Goal: Transaction & Acquisition: Purchase product/service

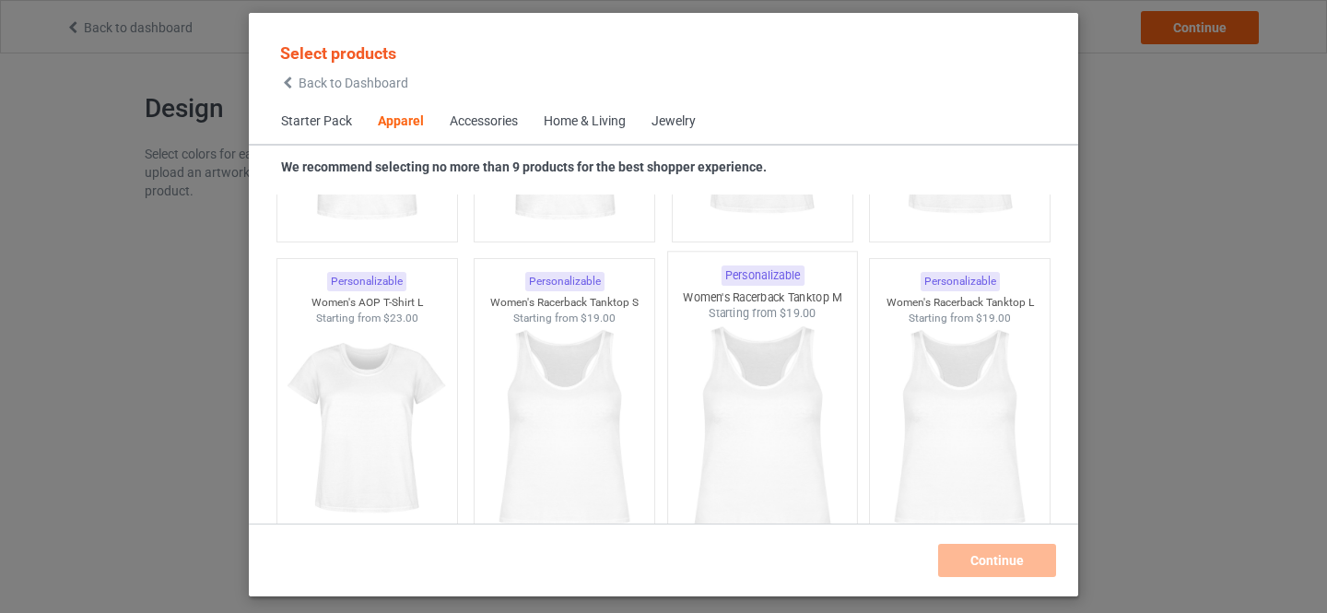
scroll to position [3451, 0]
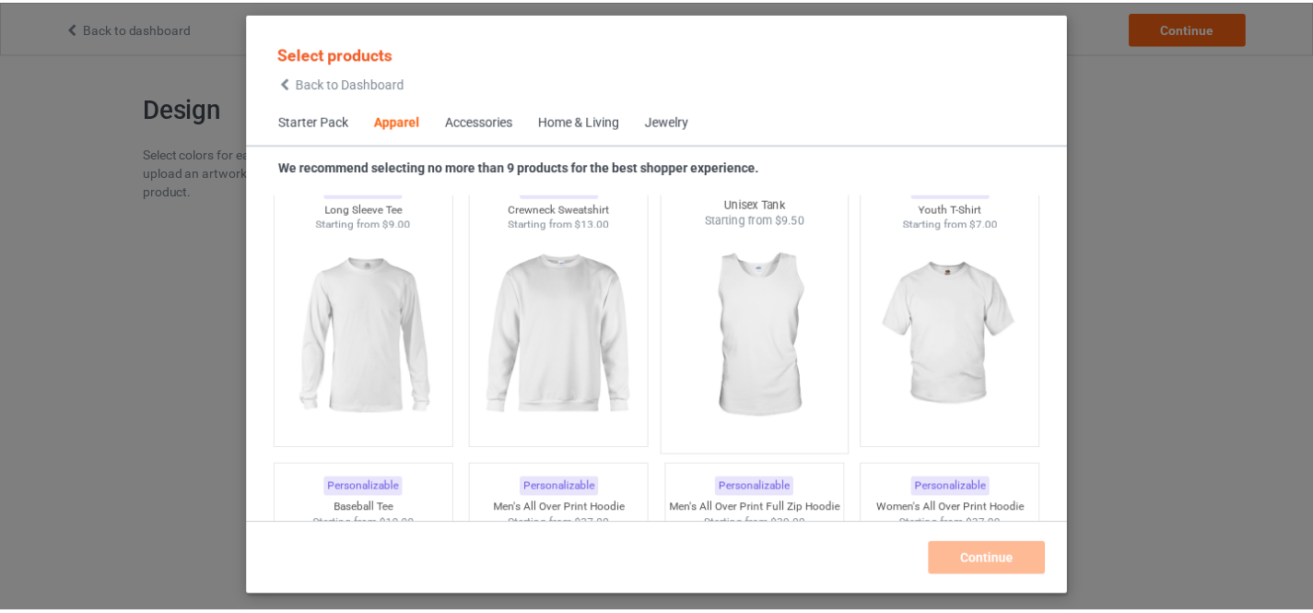
scroll to position [1332, 0]
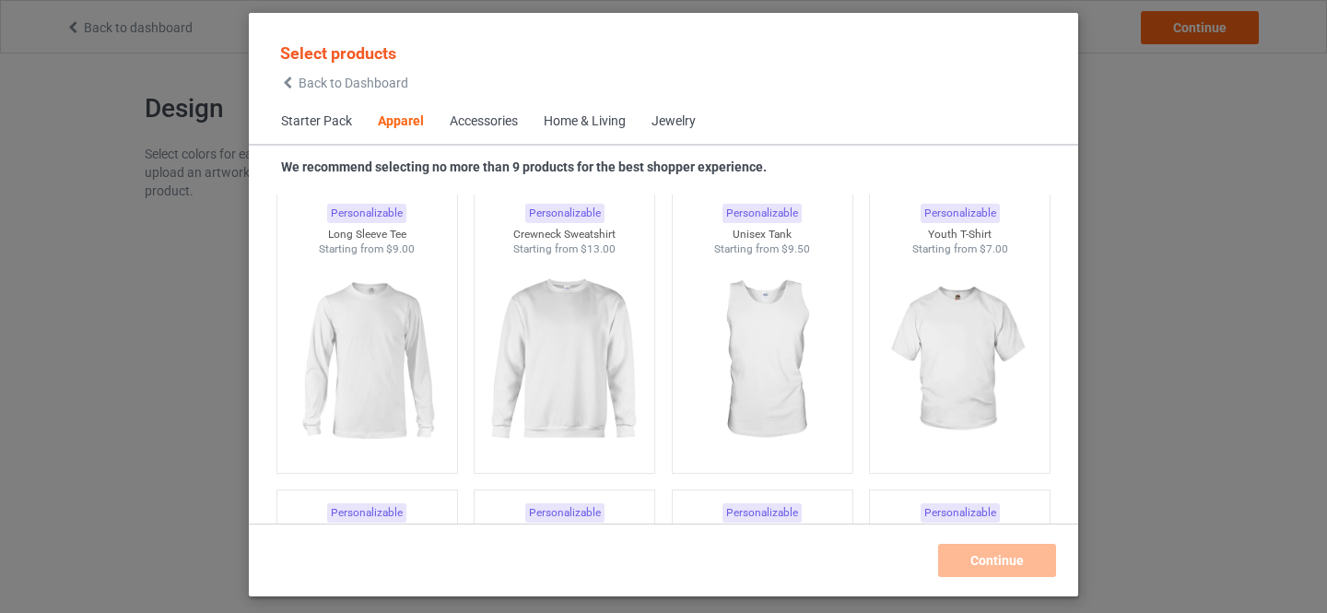
drag, startPoint x: 757, startPoint y: 329, endPoint x: 846, endPoint y: 392, distance: 109.2
click at [757, 328] on img at bounding box center [762, 360] width 165 height 206
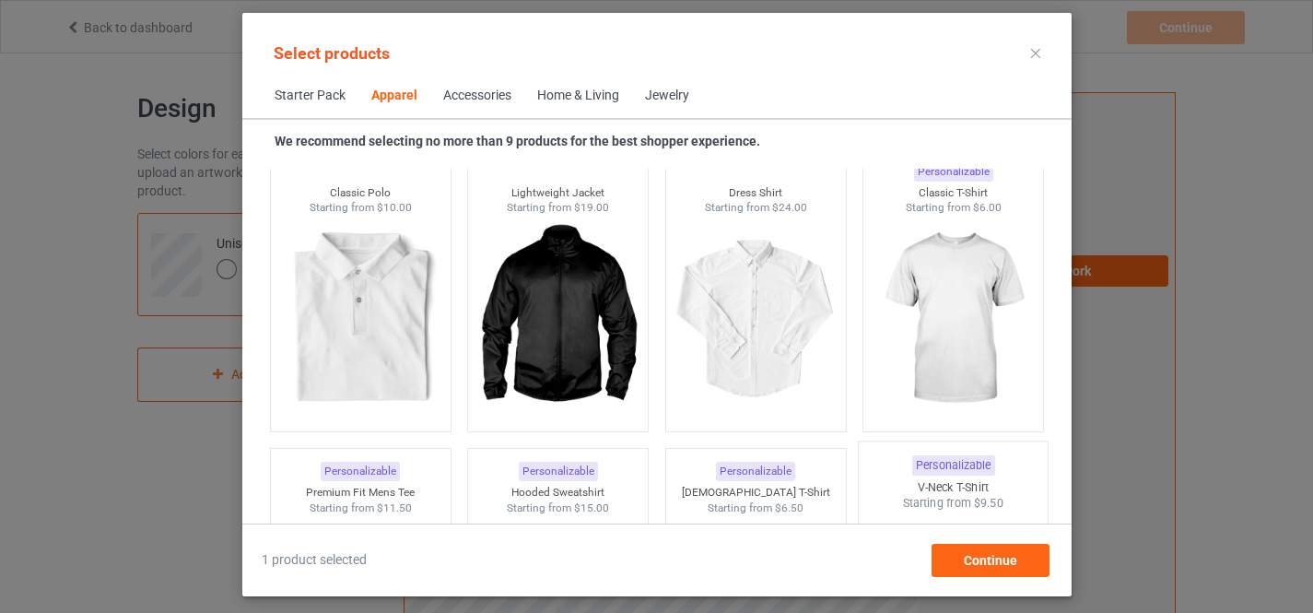
scroll to position [712, 0]
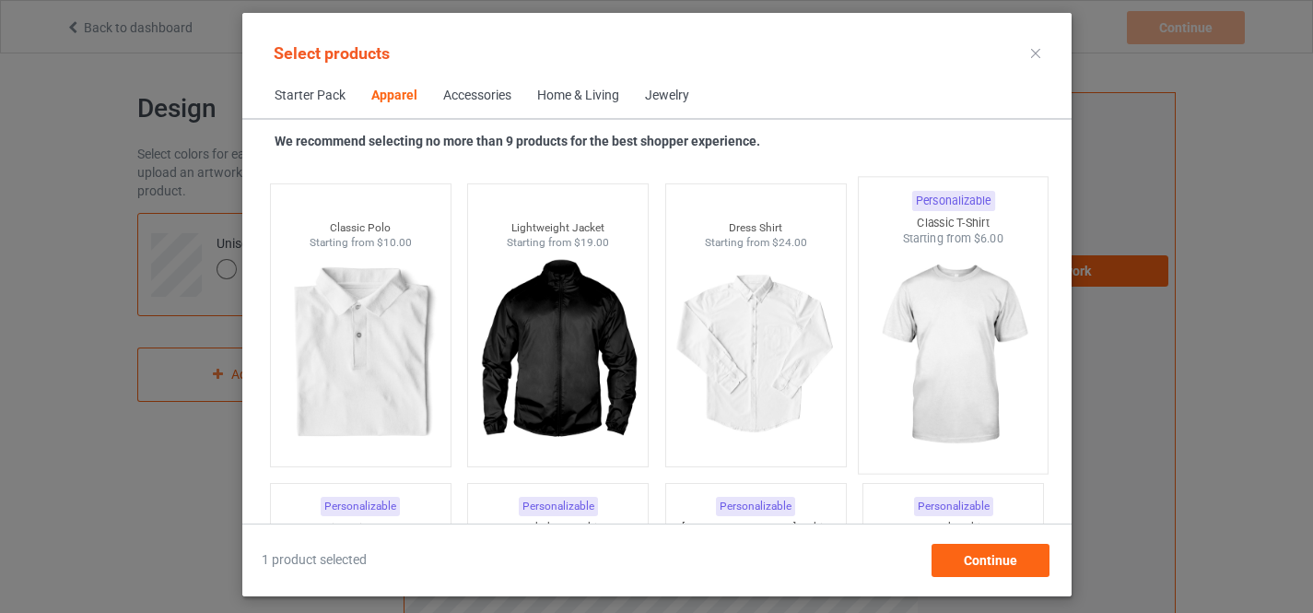
click at [932, 324] on img at bounding box center [952, 355] width 173 height 217
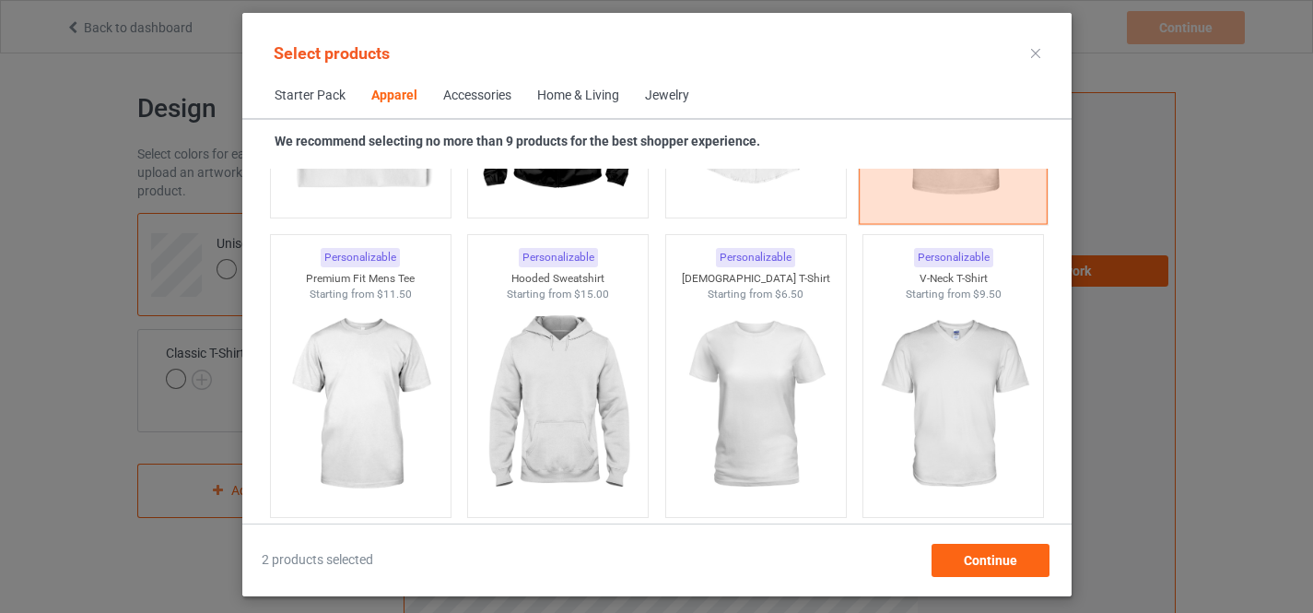
scroll to position [1022, 0]
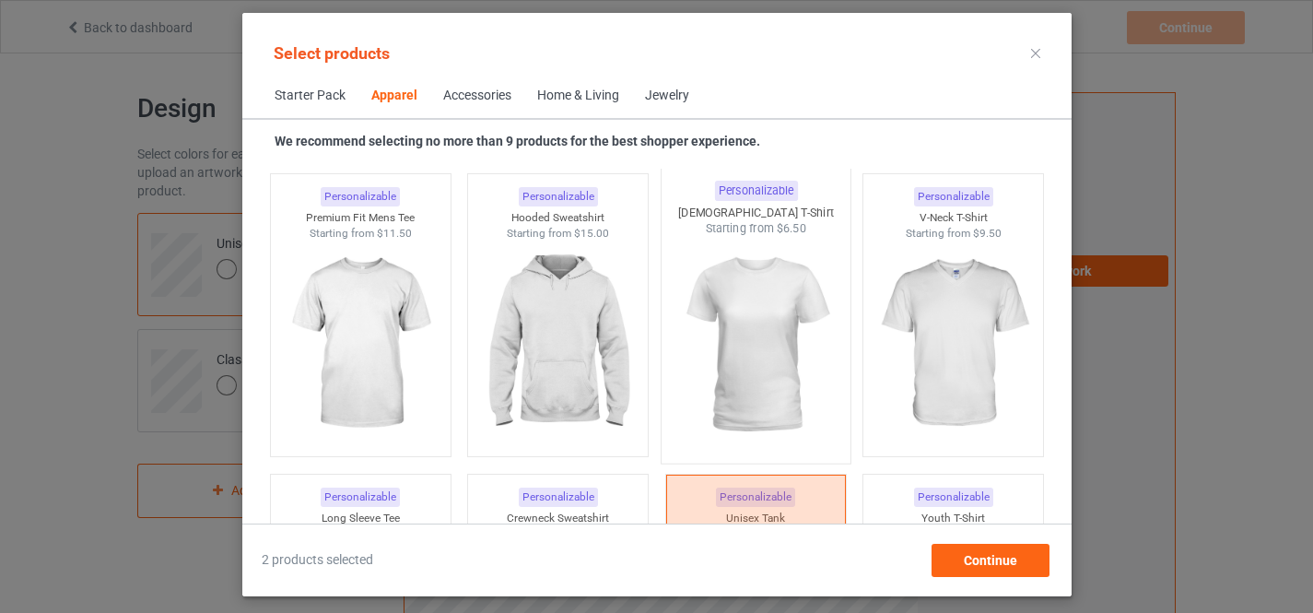
click at [758, 324] on img at bounding box center [755, 345] width 173 height 217
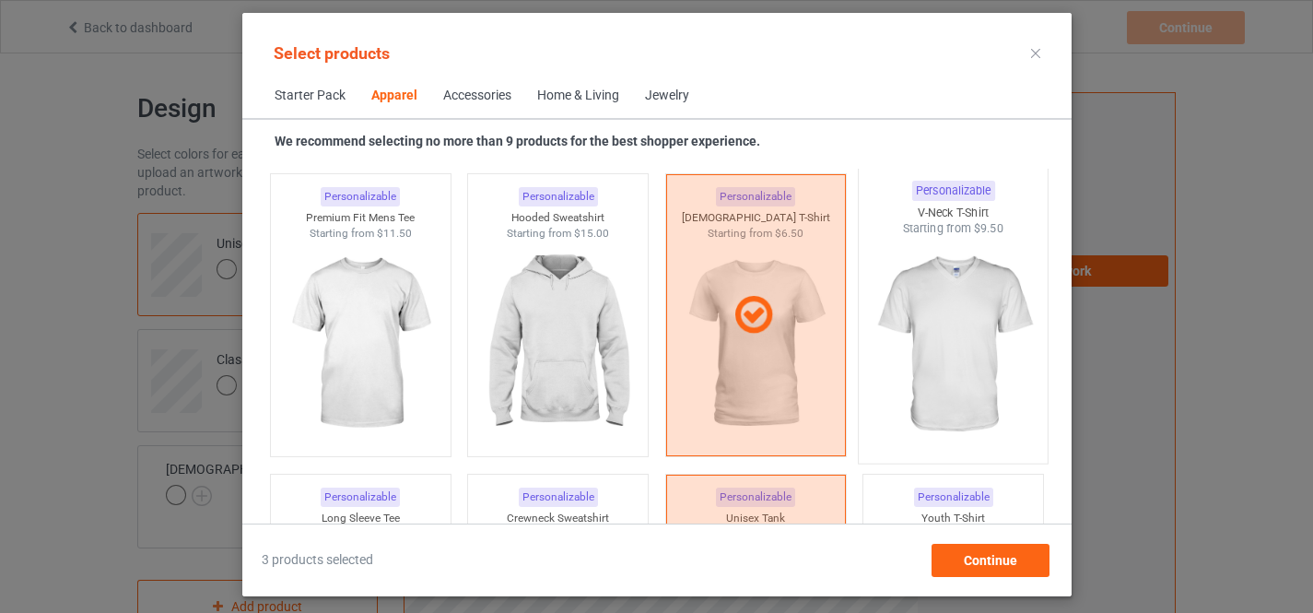
click at [936, 307] on img at bounding box center [952, 345] width 173 height 217
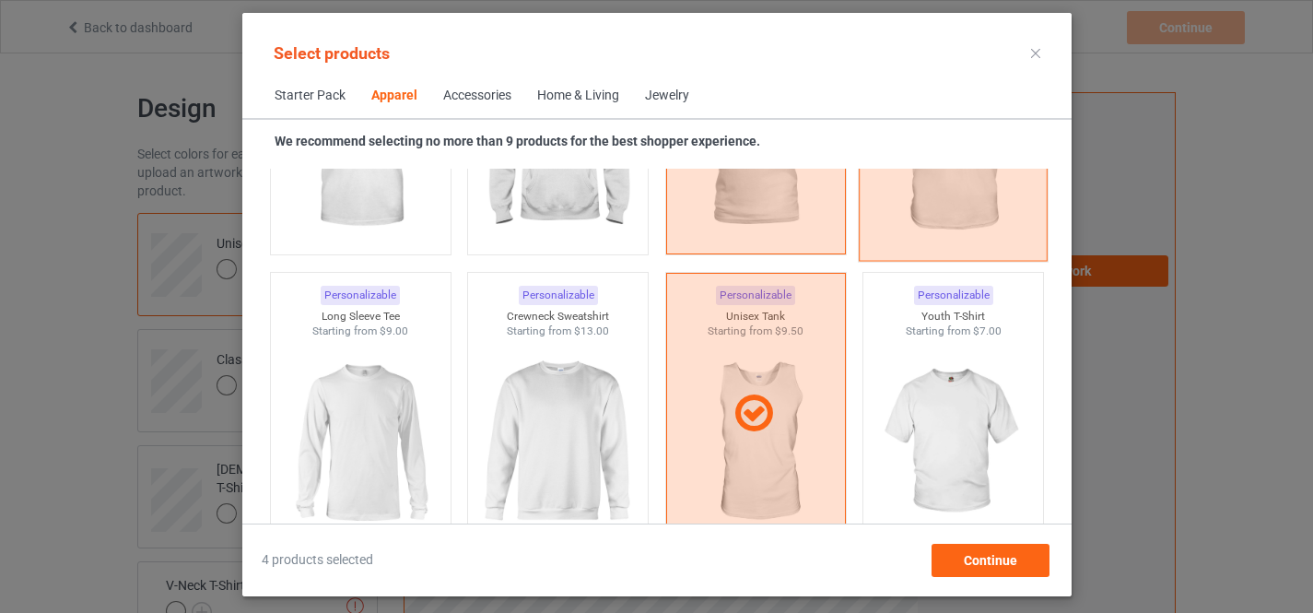
scroll to position [1332, 0]
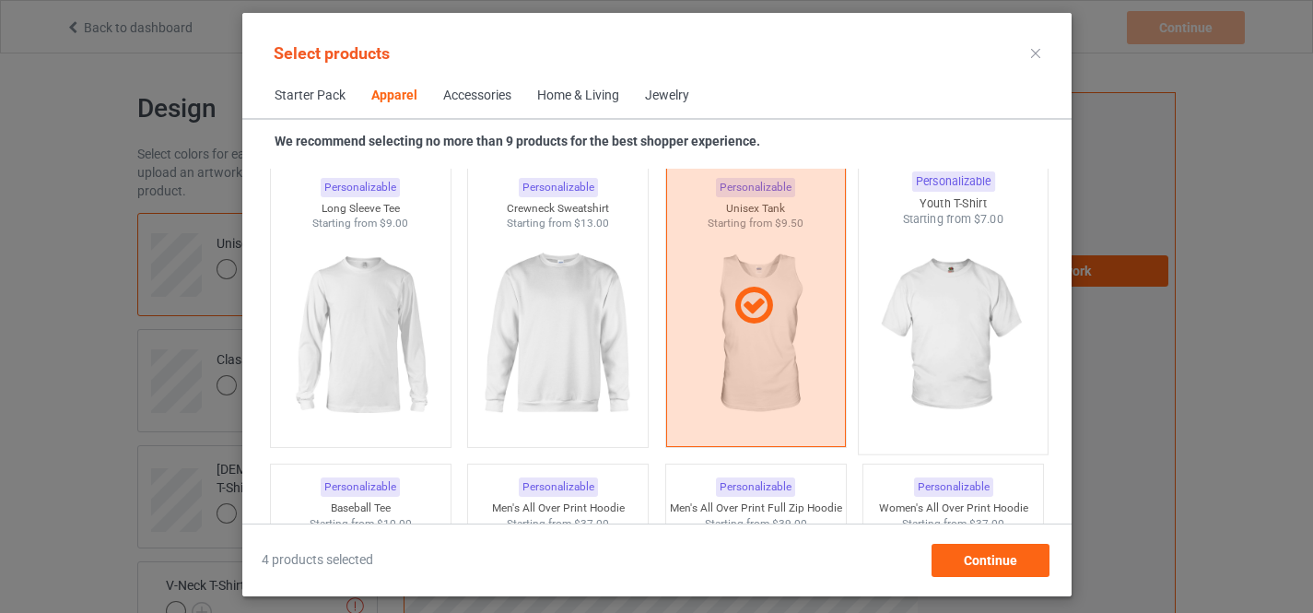
click at [916, 320] on img at bounding box center [952, 336] width 173 height 217
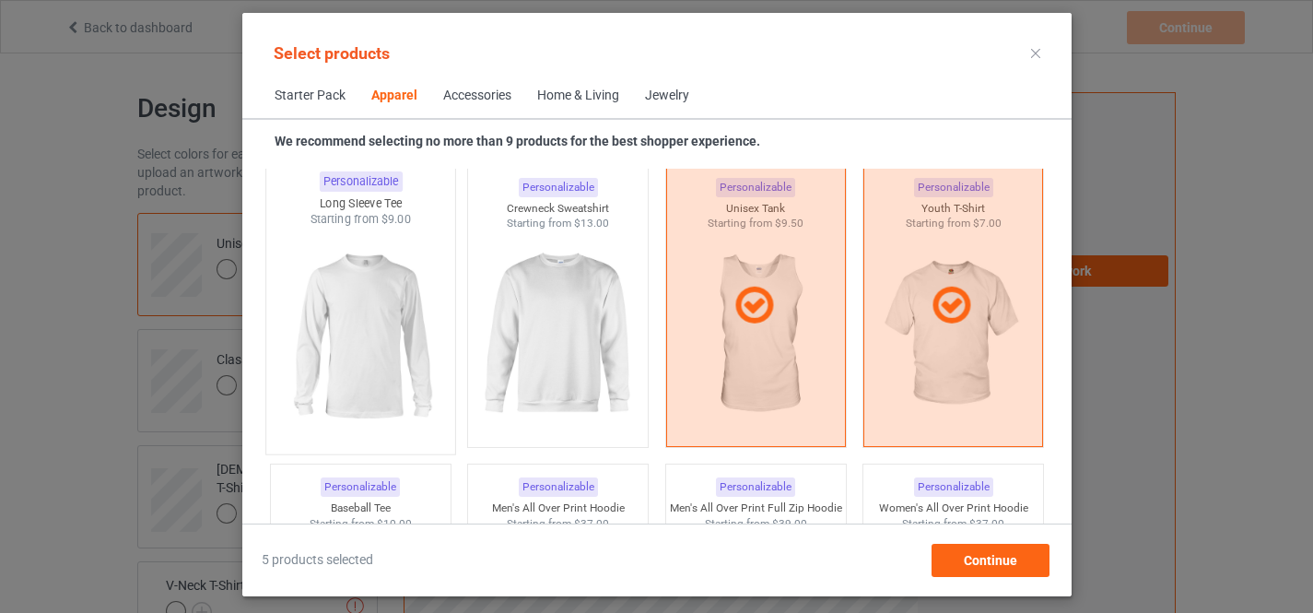
click at [376, 349] on img at bounding box center [360, 336] width 173 height 217
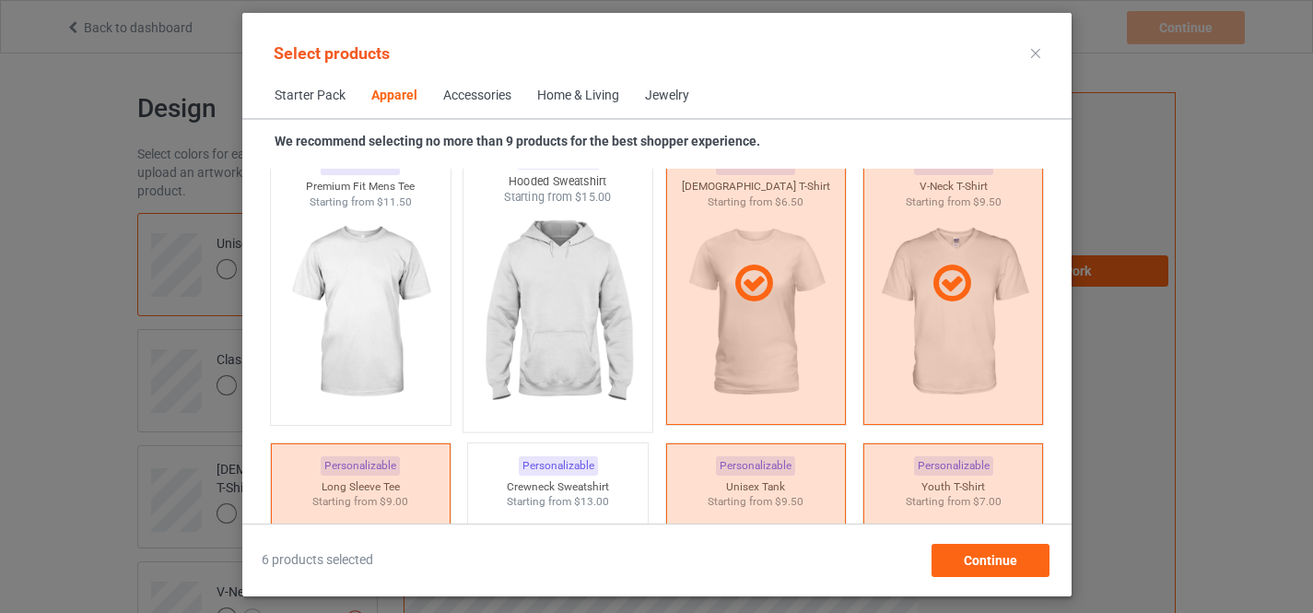
click at [536, 300] on img at bounding box center [557, 314] width 173 height 217
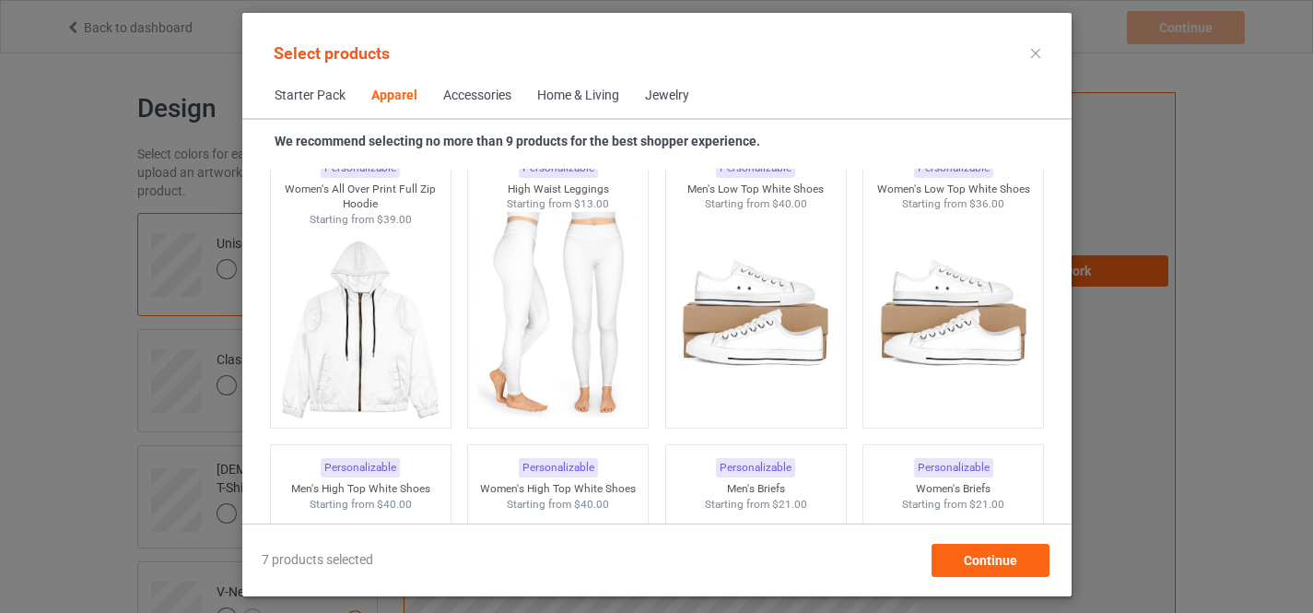
scroll to position [1641, 0]
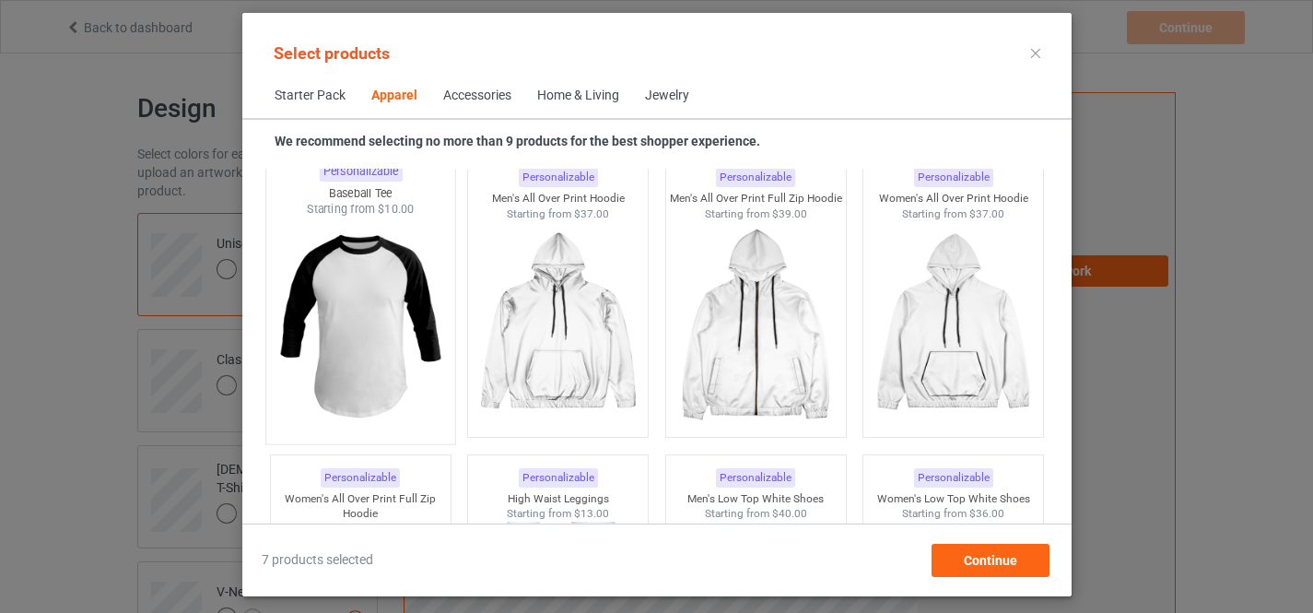
click at [317, 319] on img at bounding box center [360, 326] width 173 height 217
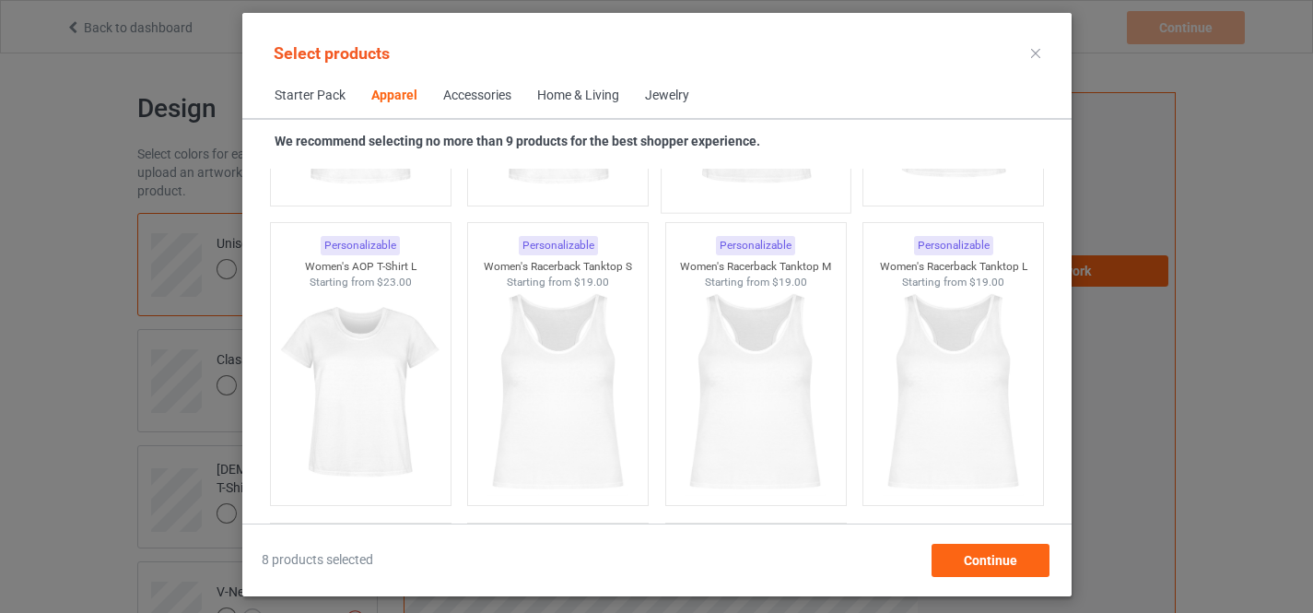
scroll to position [3374, 0]
click at [559, 354] on img at bounding box center [557, 393] width 173 height 217
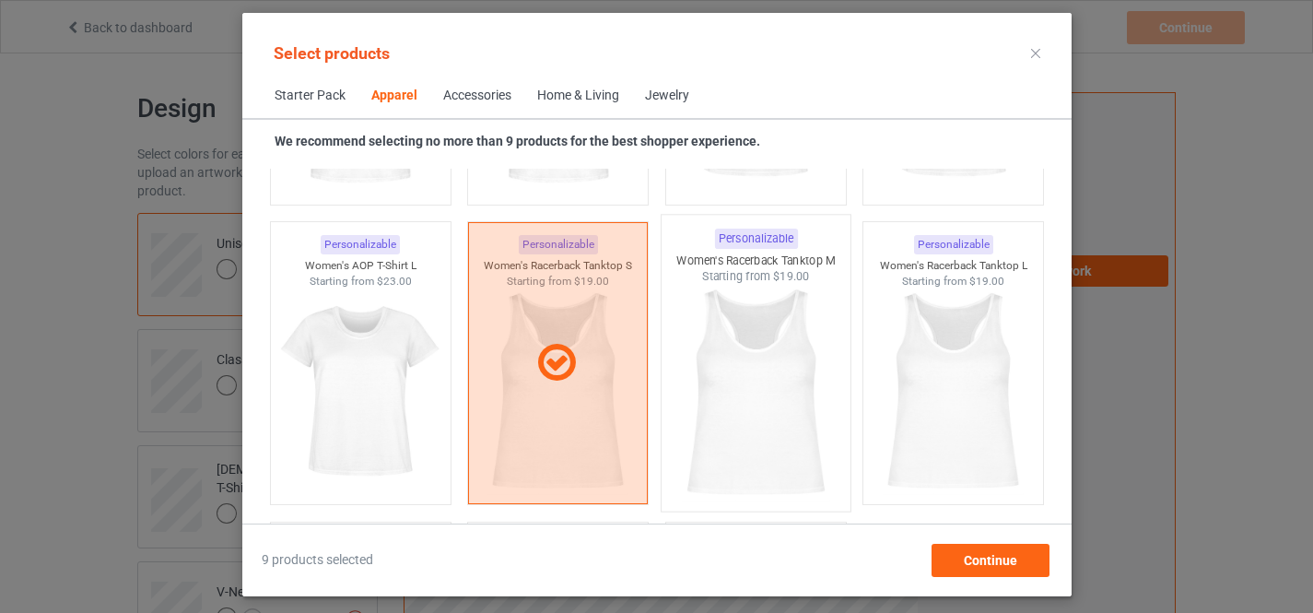
scroll to position [4019, 0]
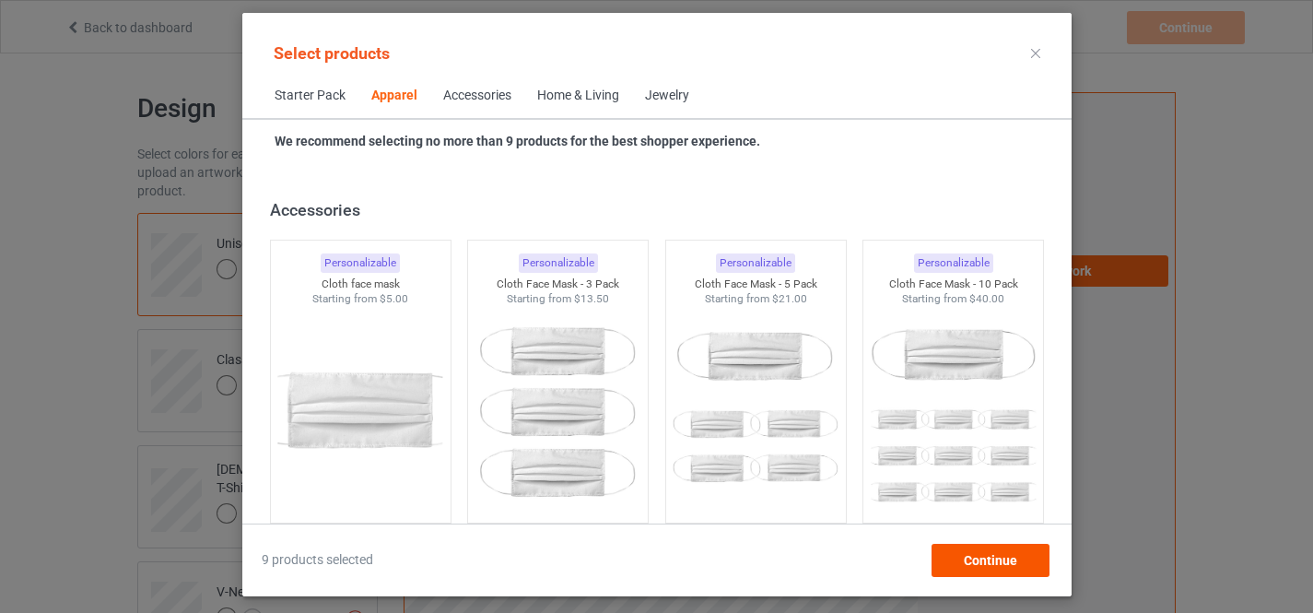
click at [973, 570] on div "Continue" at bounding box center [990, 560] width 118 height 33
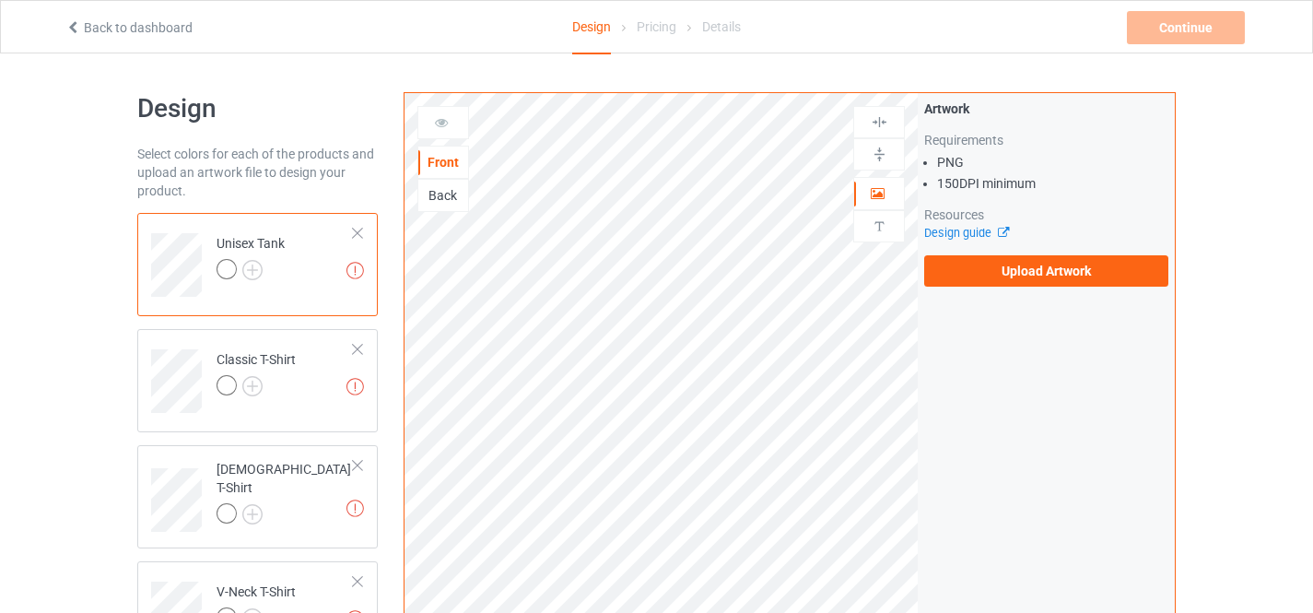
scroll to position [92, 0]
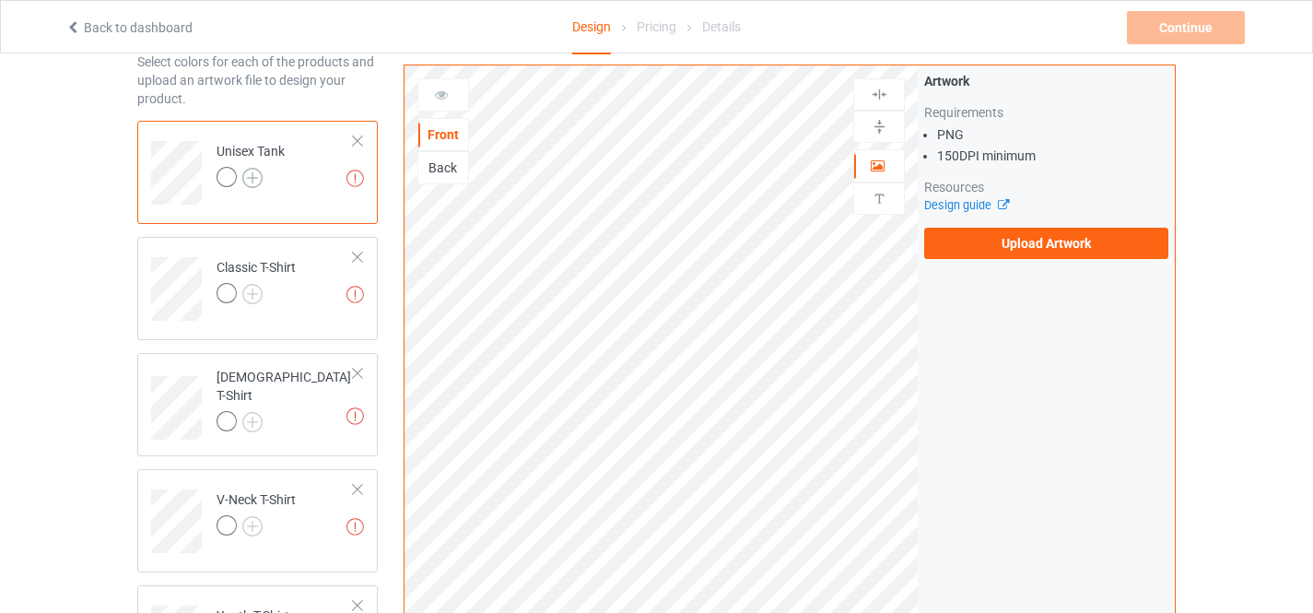
click at [252, 181] on img at bounding box center [252, 178] width 20 height 20
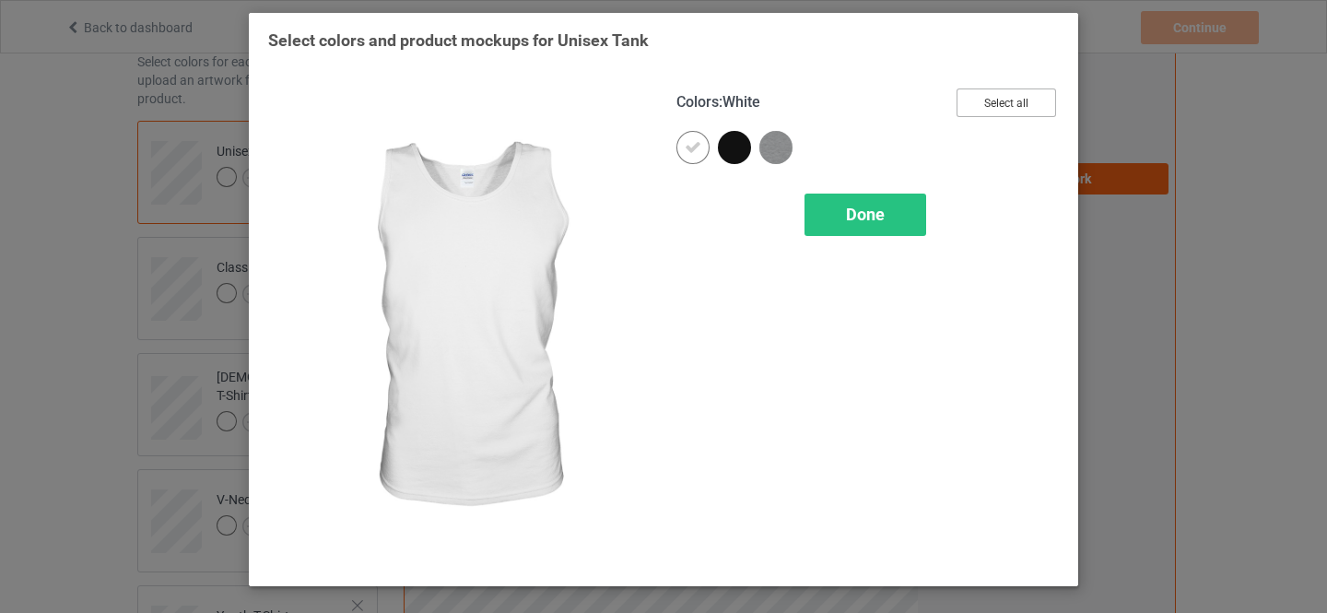
click at [998, 101] on button "Select all" at bounding box center [1007, 102] width 100 height 29
click at [858, 224] on span "Done" at bounding box center [865, 214] width 39 height 19
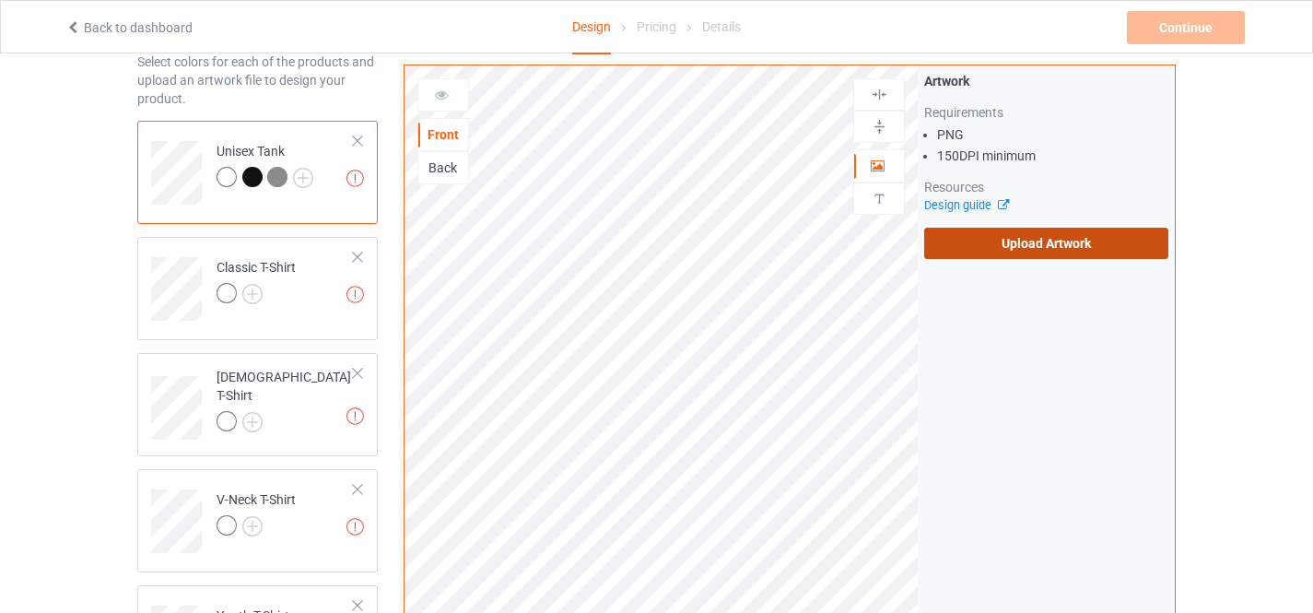
click at [1027, 247] on label "Upload Artwork" at bounding box center [1046, 243] width 244 height 31
click at [0, 0] on input "Upload Artwork" at bounding box center [0, 0] width 0 height 0
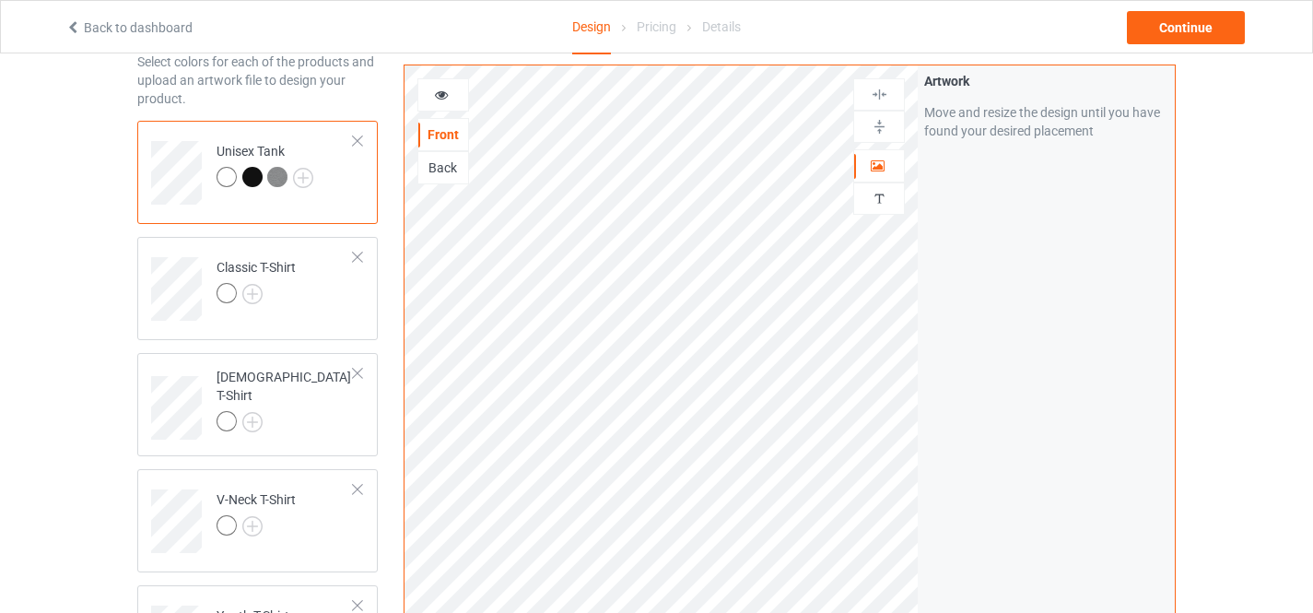
click at [1013, 242] on div "Artwork Move and resize the design until you have found your desired placement" at bounding box center [1046, 415] width 257 height 700
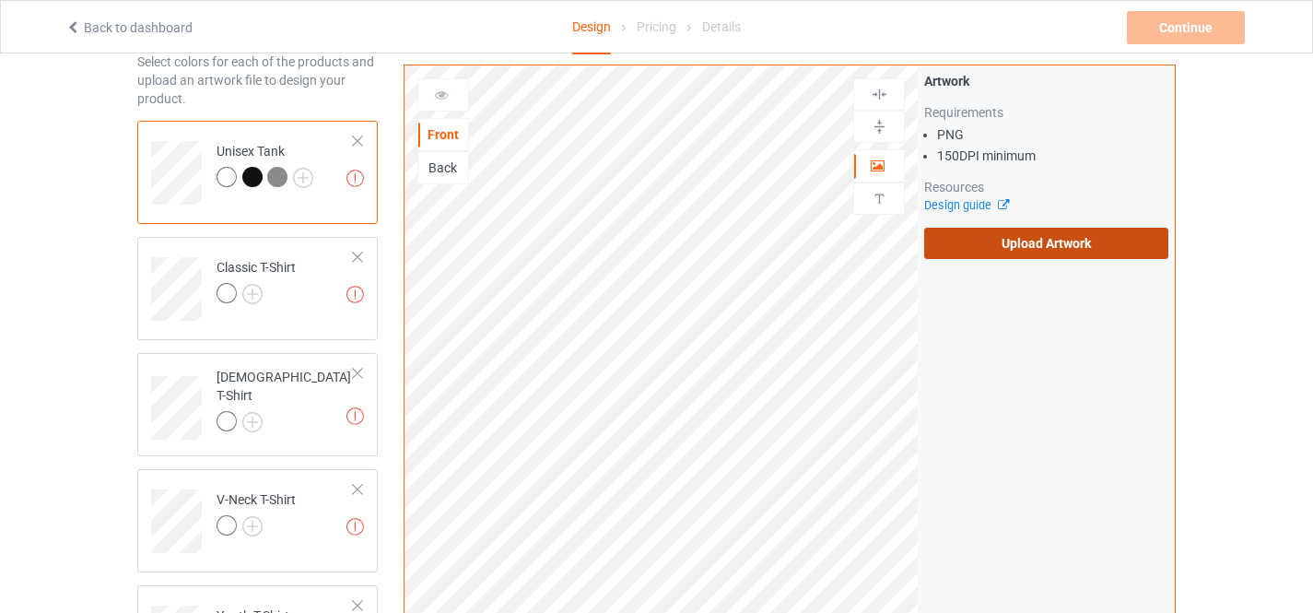
click at [1008, 243] on label "Upload Artwork" at bounding box center [1046, 243] width 244 height 31
click at [0, 0] on input "Upload Artwork" at bounding box center [0, 0] width 0 height 0
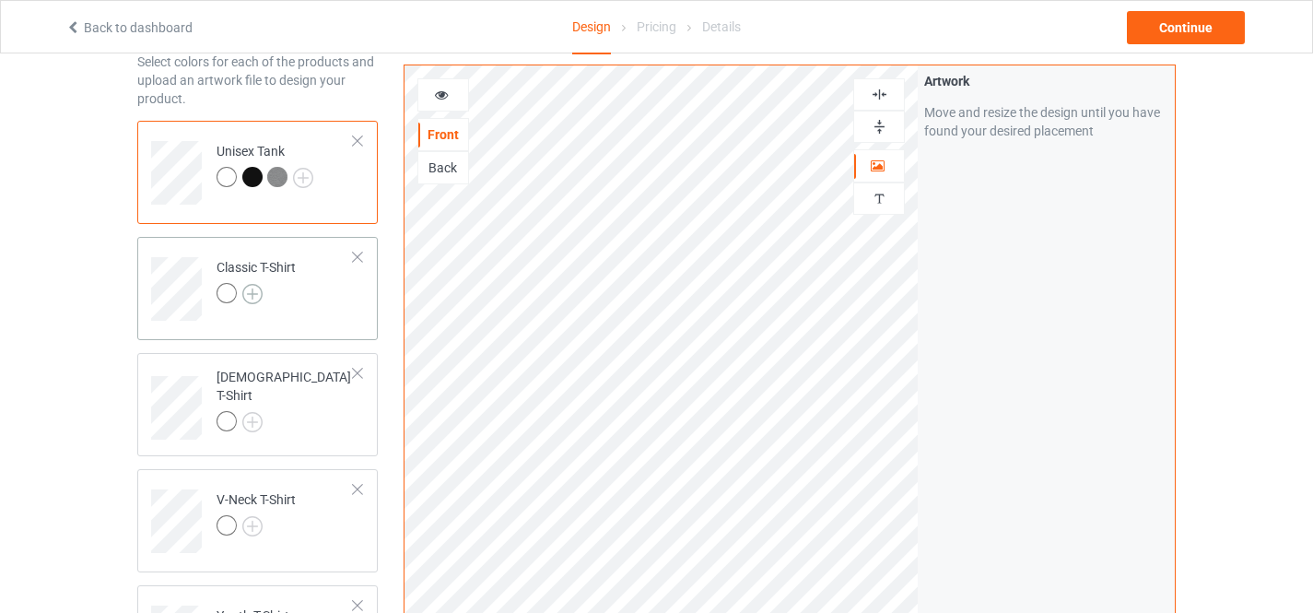
click at [249, 291] on img at bounding box center [252, 294] width 20 height 20
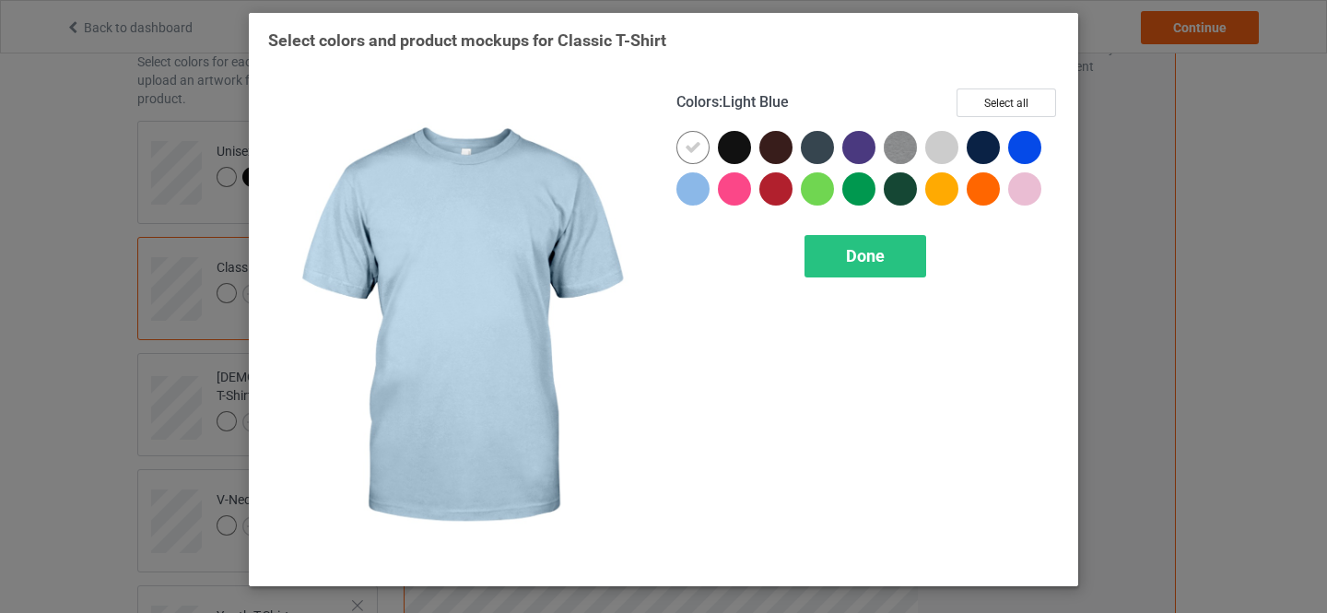
click at [997, 98] on button "Select all" at bounding box center [1007, 102] width 100 height 29
click at [853, 240] on div "Done" at bounding box center [866, 256] width 122 height 42
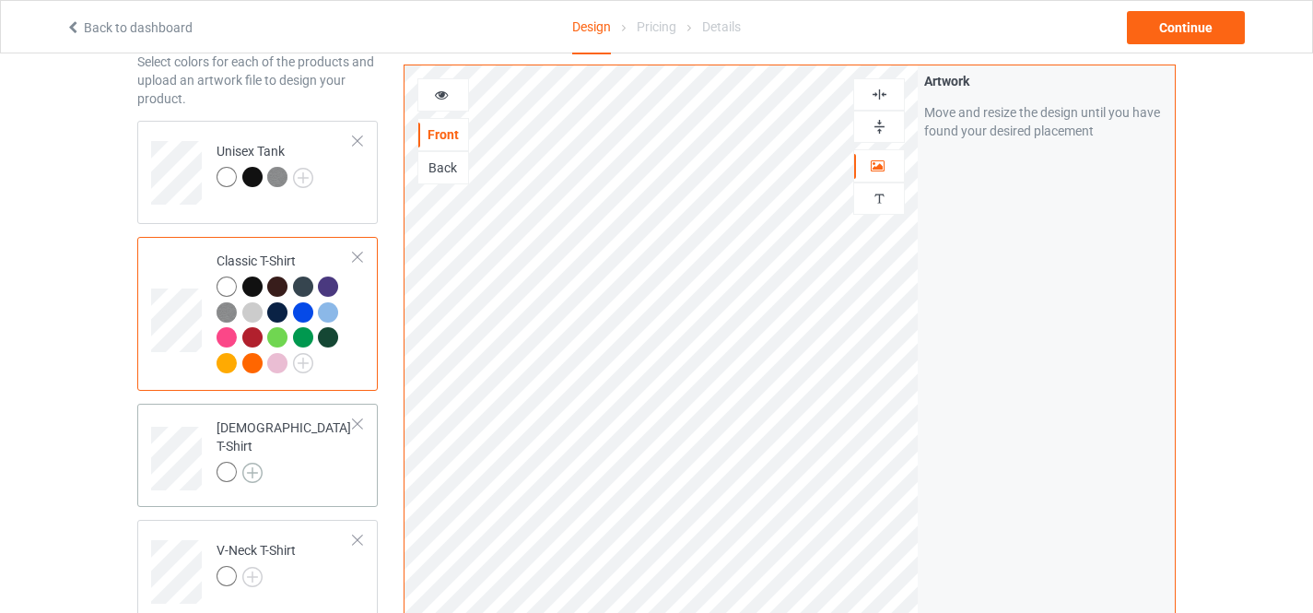
click at [248, 463] on img at bounding box center [252, 473] width 20 height 20
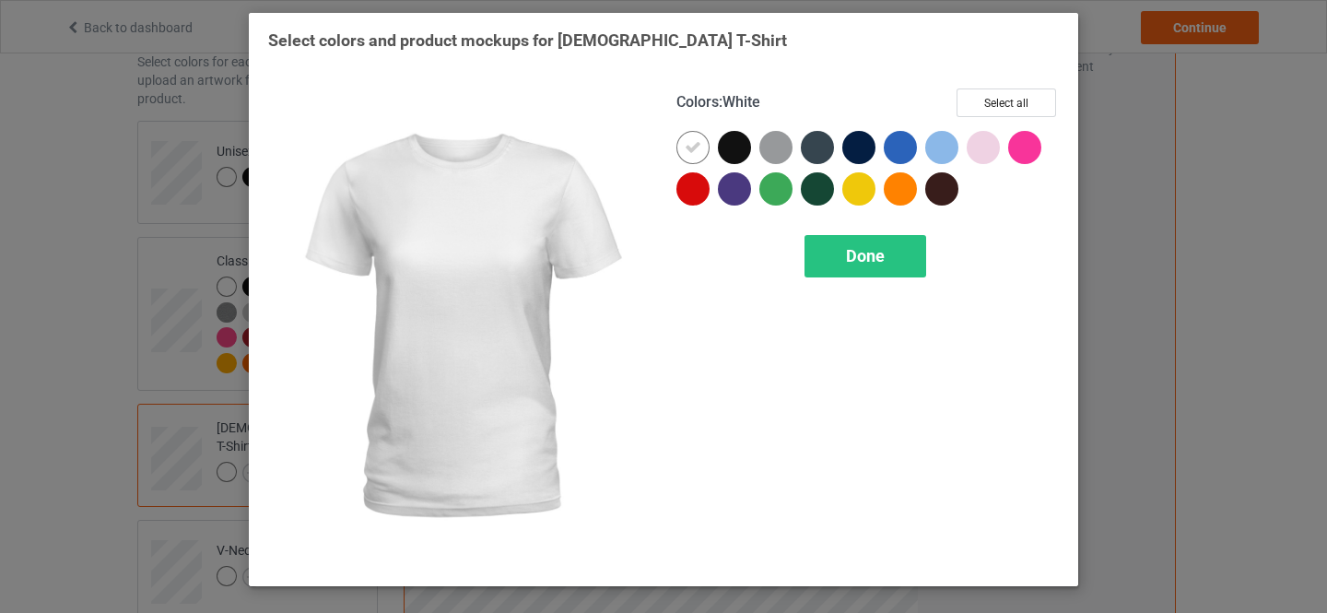
click at [996, 101] on button "Select all" at bounding box center [1007, 102] width 100 height 29
click at [849, 251] on span "Done" at bounding box center [865, 255] width 39 height 19
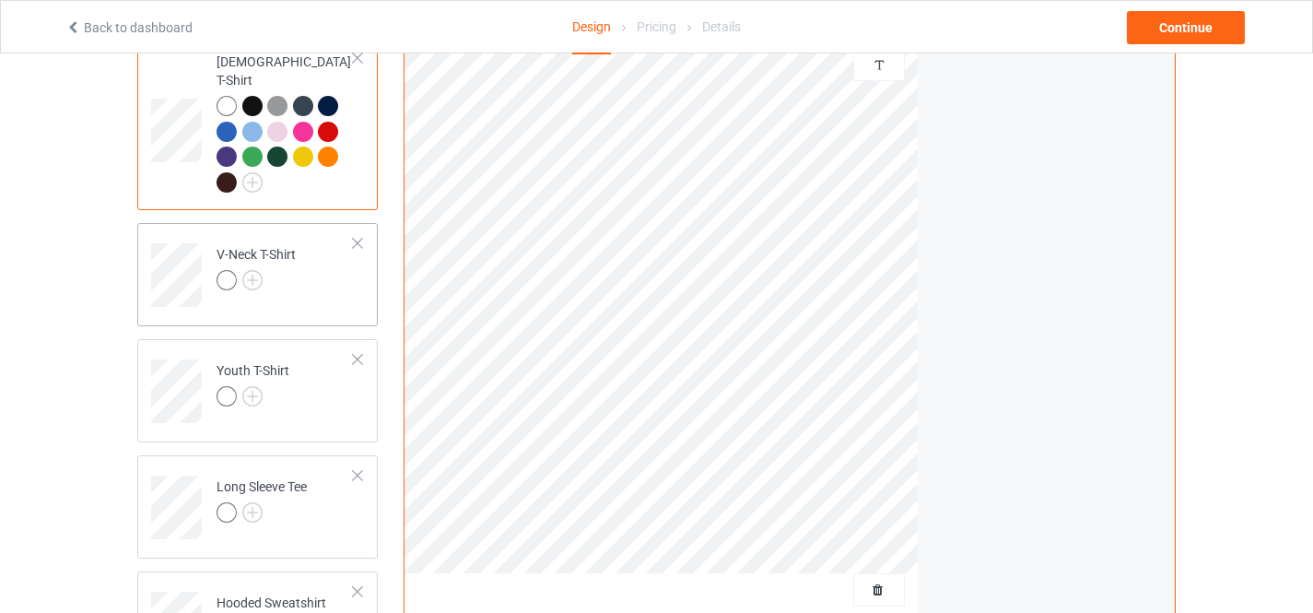
scroll to position [461, 0]
click at [251, 267] on img at bounding box center [252, 277] width 20 height 20
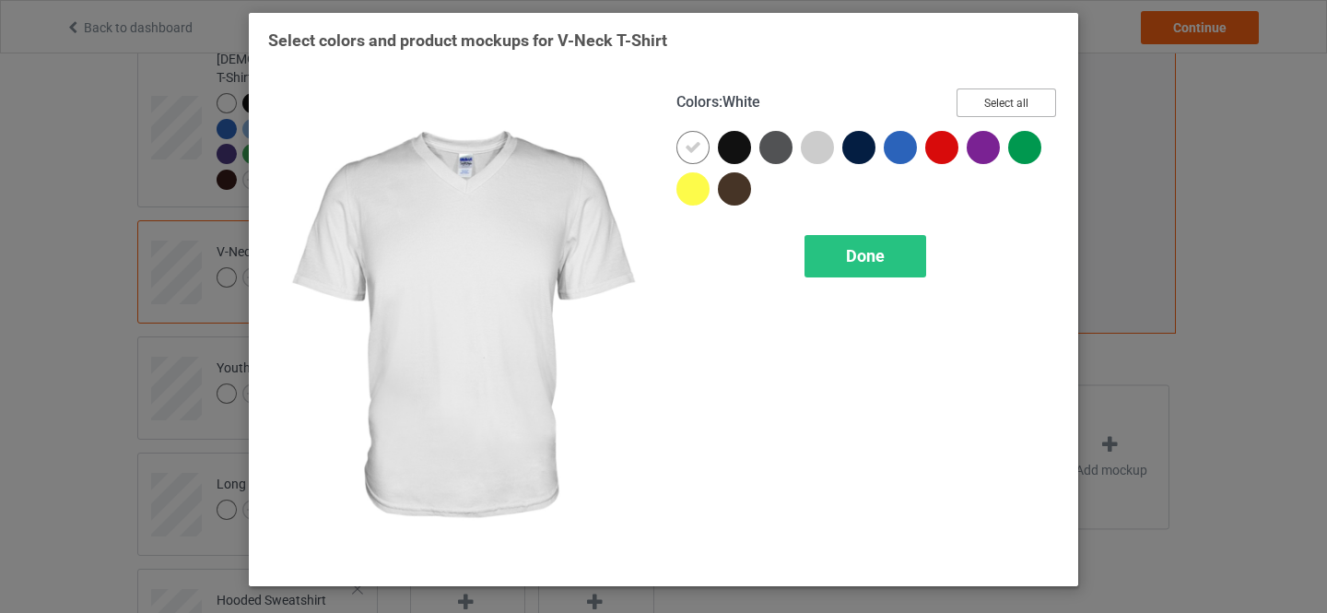
click at [986, 103] on button "Select all" at bounding box center [1007, 102] width 100 height 29
click at [850, 254] on span "Done" at bounding box center [865, 255] width 39 height 19
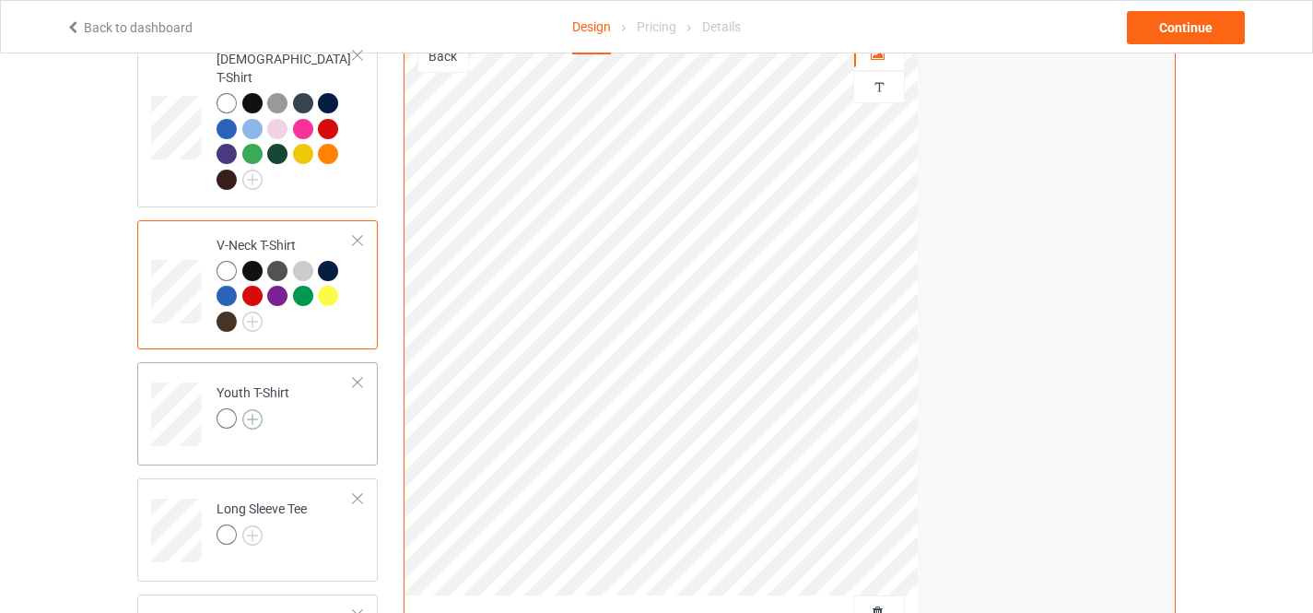
click at [258, 409] on img at bounding box center [252, 419] width 20 height 20
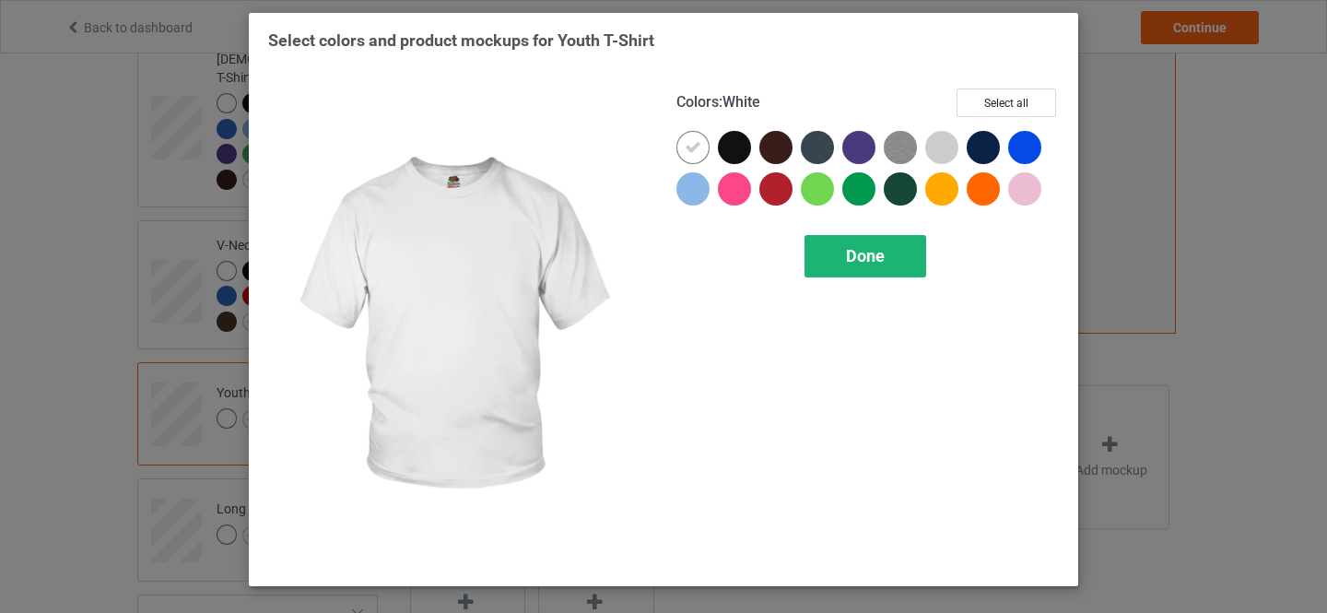
click at [1007, 96] on button "Select all" at bounding box center [1007, 102] width 100 height 29
click at [866, 257] on span "Done" at bounding box center [865, 255] width 39 height 19
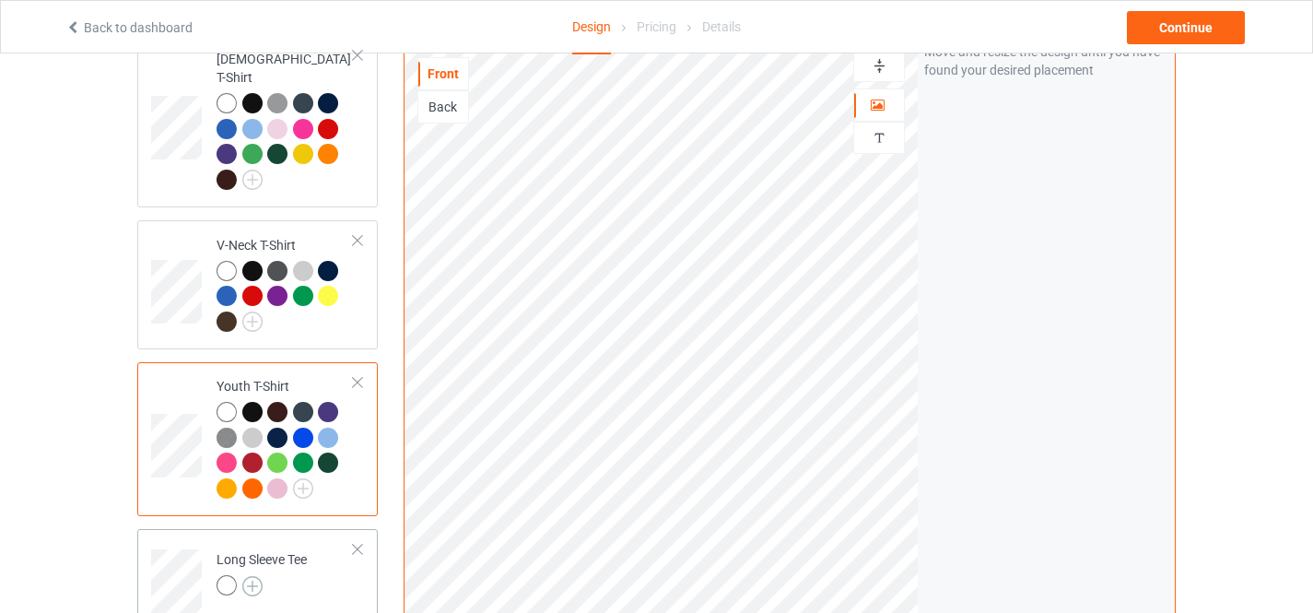
click at [246, 576] on img at bounding box center [252, 586] width 20 height 20
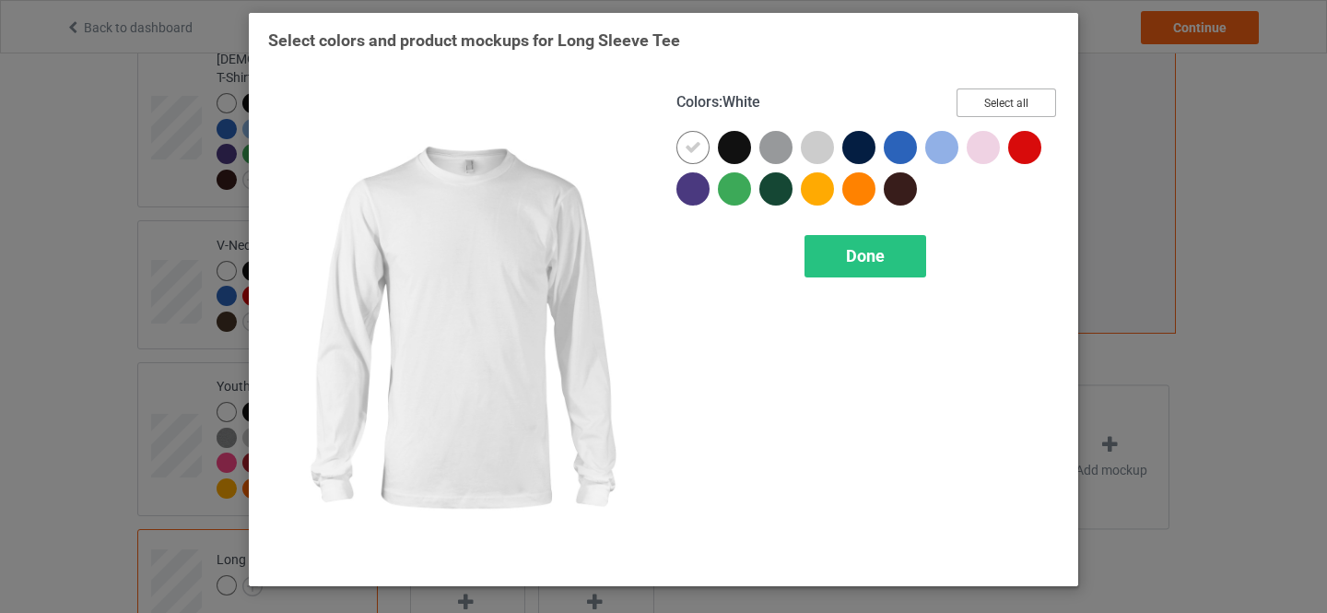
click at [1002, 98] on button "Select all" at bounding box center [1007, 102] width 100 height 29
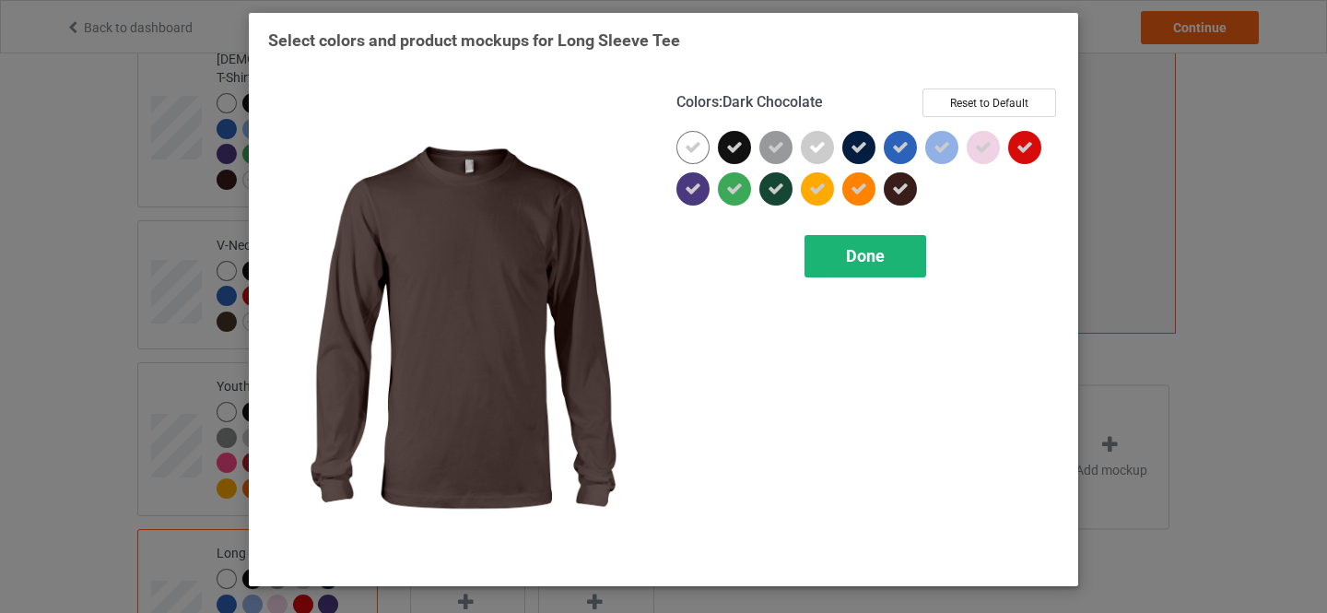
click at [871, 253] on span "Done" at bounding box center [865, 255] width 39 height 19
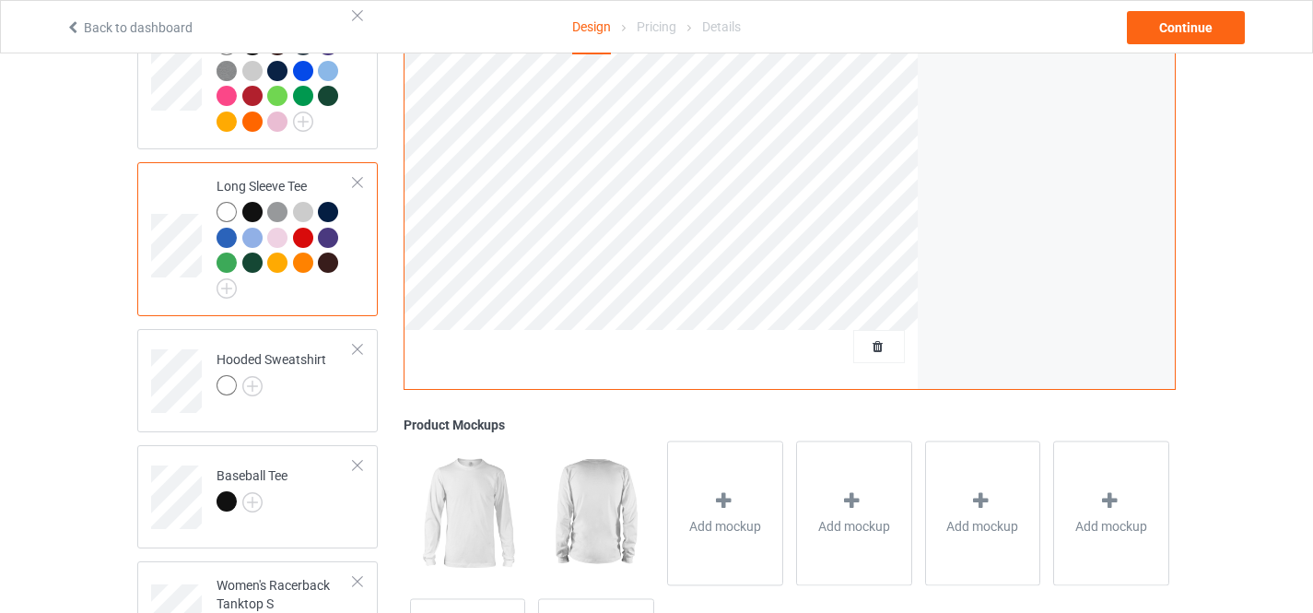
scroll to position [829, 0]
click at [253, 374] on img at bounding box center [252, 384] width 20 height 20
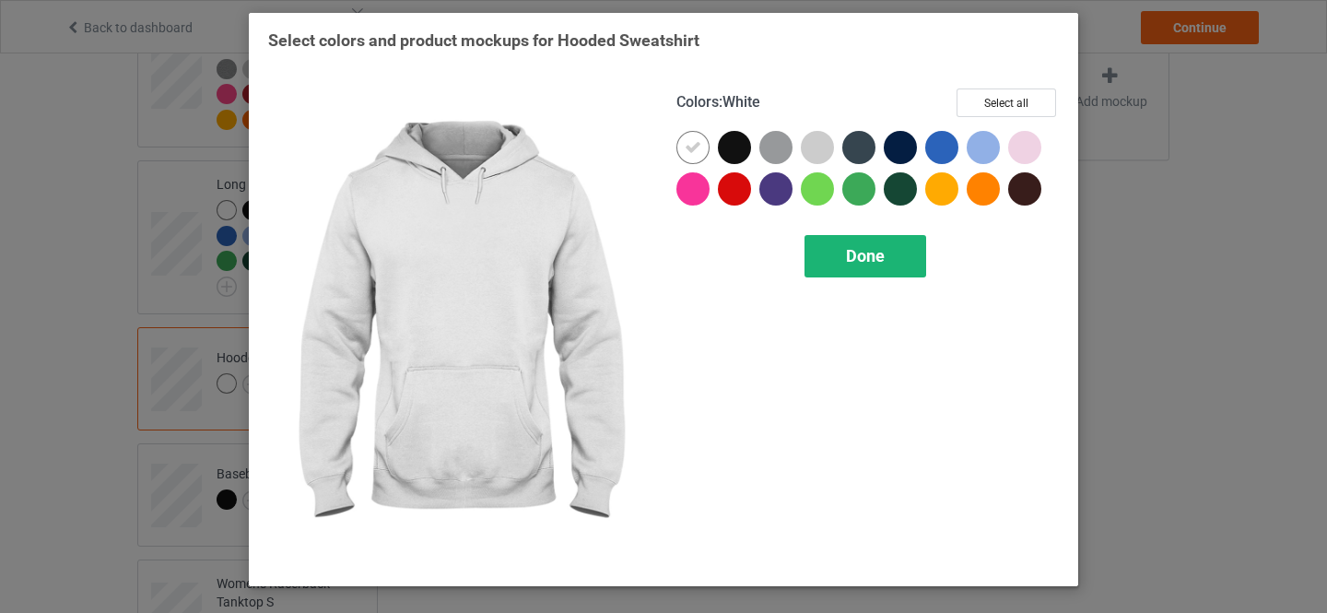
click at [994, 102] on button "Select all" at bounding box center [1007, 102] width 100 height 29
click at [849, 247] on span "Done" at bounding box center [865, 255] width 39 height 19
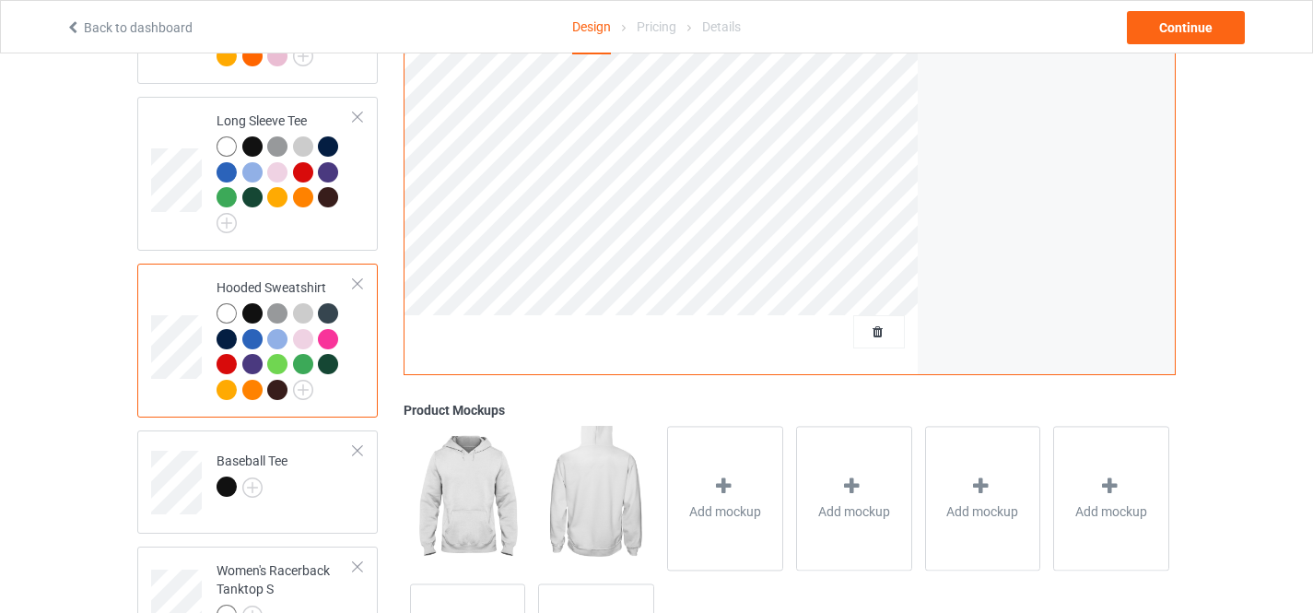
scroll to position [1042, 0]
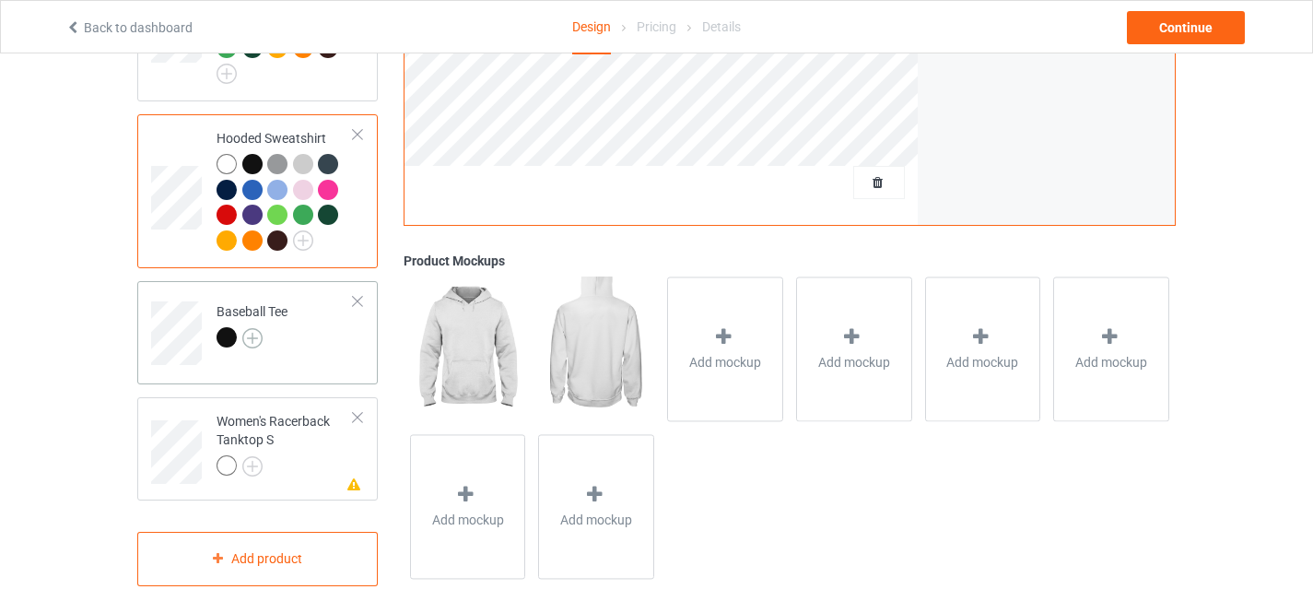
click at [255, 328] on img at bounding box center [252, 338] width 20 height 20
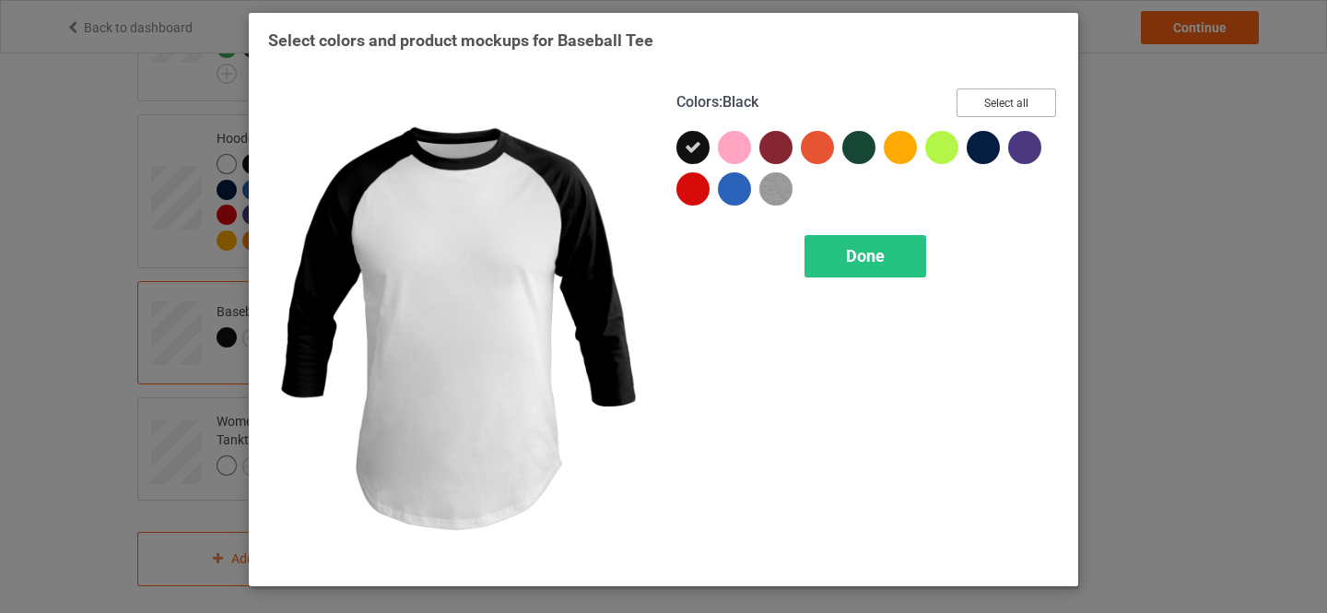
click at [980, 95] on button "Select all" at bounding box center [1007, 102] width 100 height 29
click at [856, 254] on span "Done" at bounding box center [865, 255] width 39 height 19
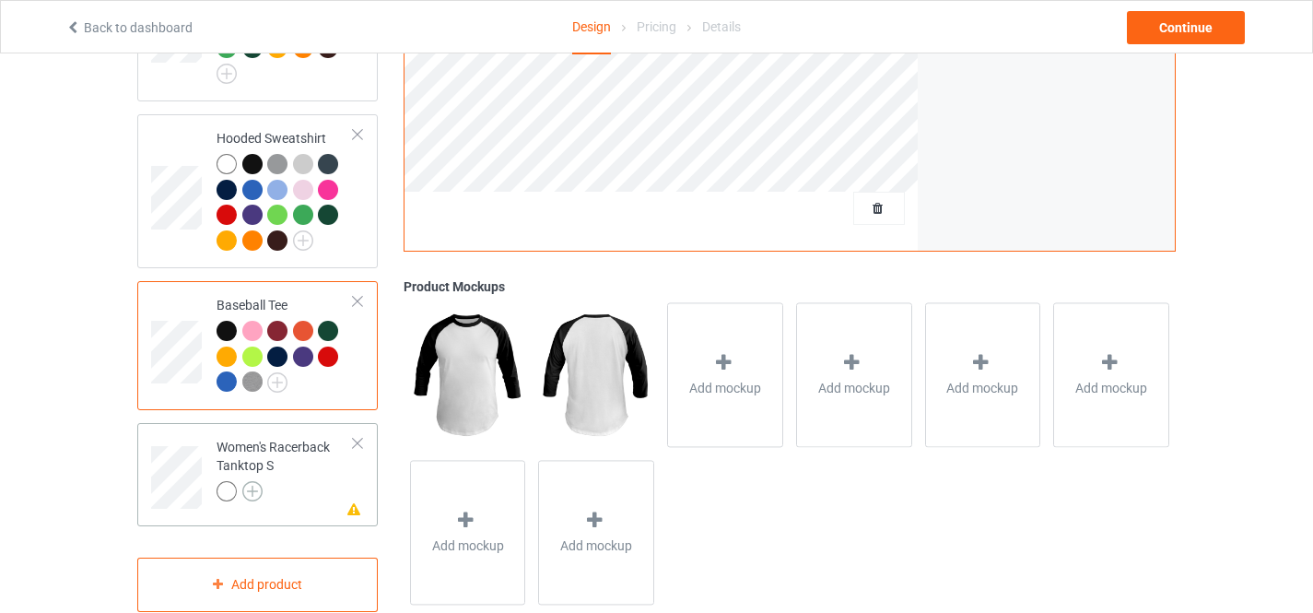
click at [252, 481] on img at bounding box center [252, 491] width 20 height 20
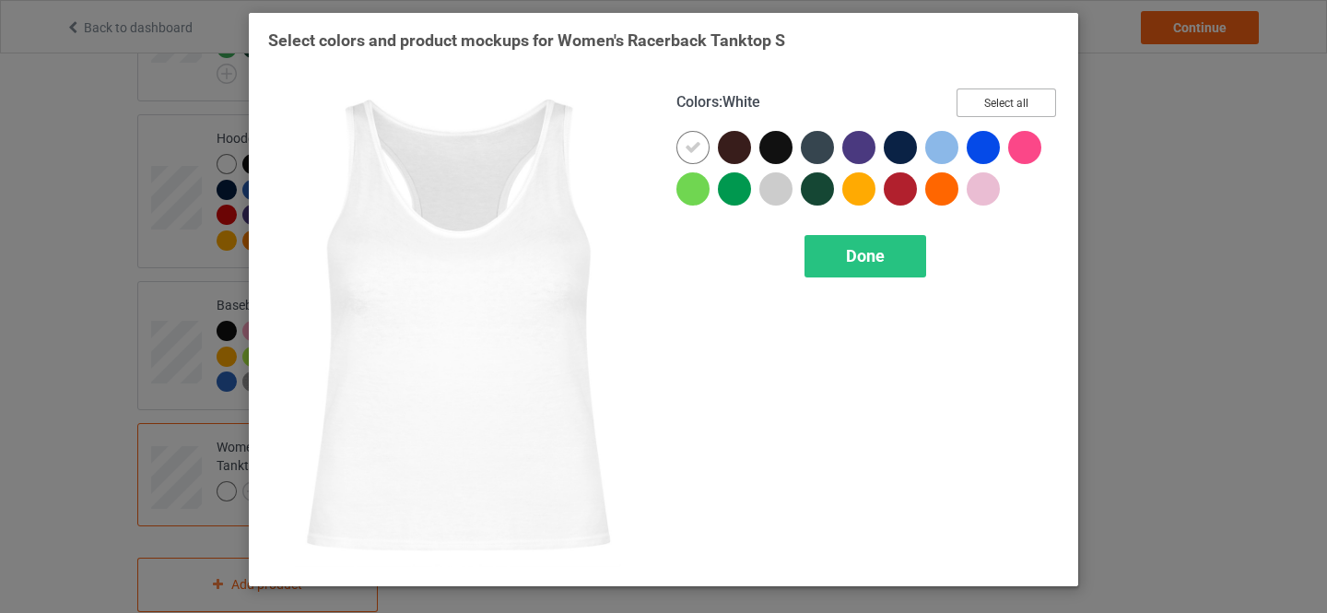
click at [1003, 95] on button "Select all" at bounding box center [1007, 102] width 100 height 29
click at [844, 250] on div "Done" at bounding box center [866, 256] width 122 height 42
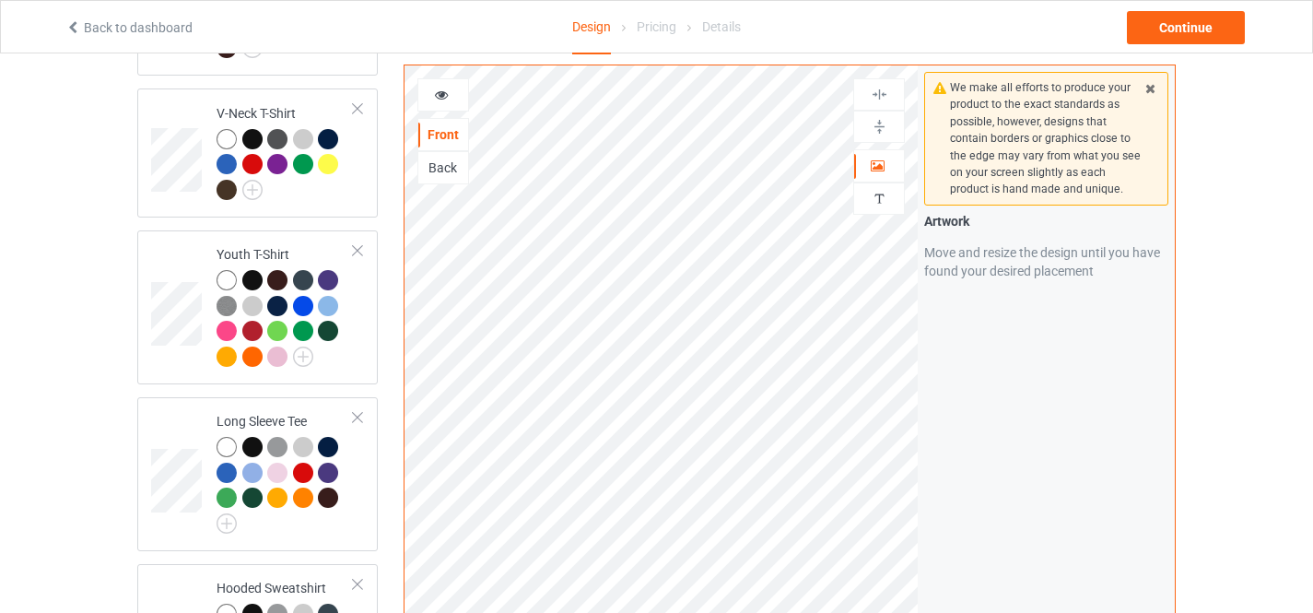
scroll to position [582, 0]
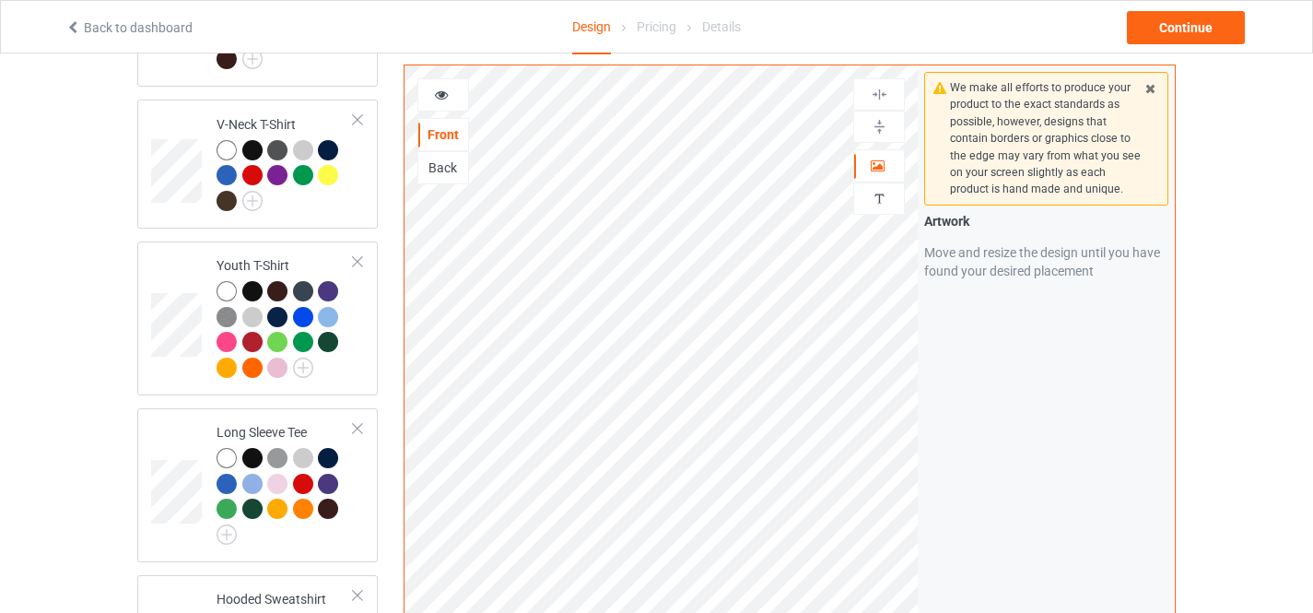
click at [440, 93] on icon at bounding box center [442, 92] width 16 height 13
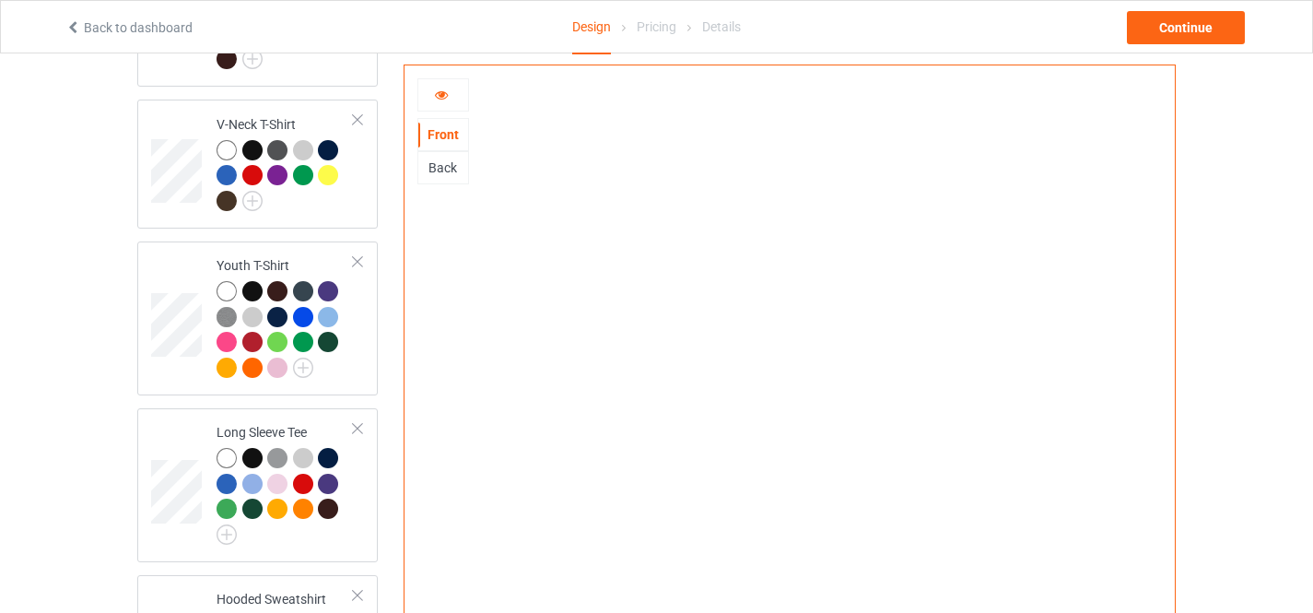
click at [438, 95] on icon at bounding box center [442, 92] width 16 height 13
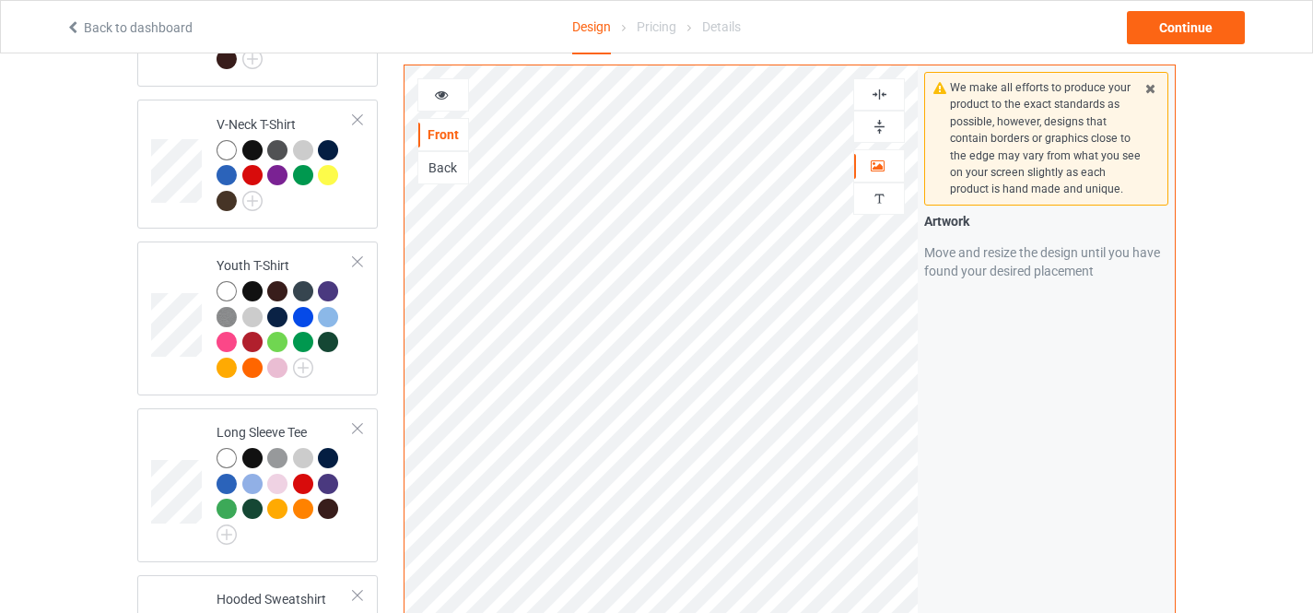
click at [438, 94] on icon at bounding box center [442, 92] width 16 height 13
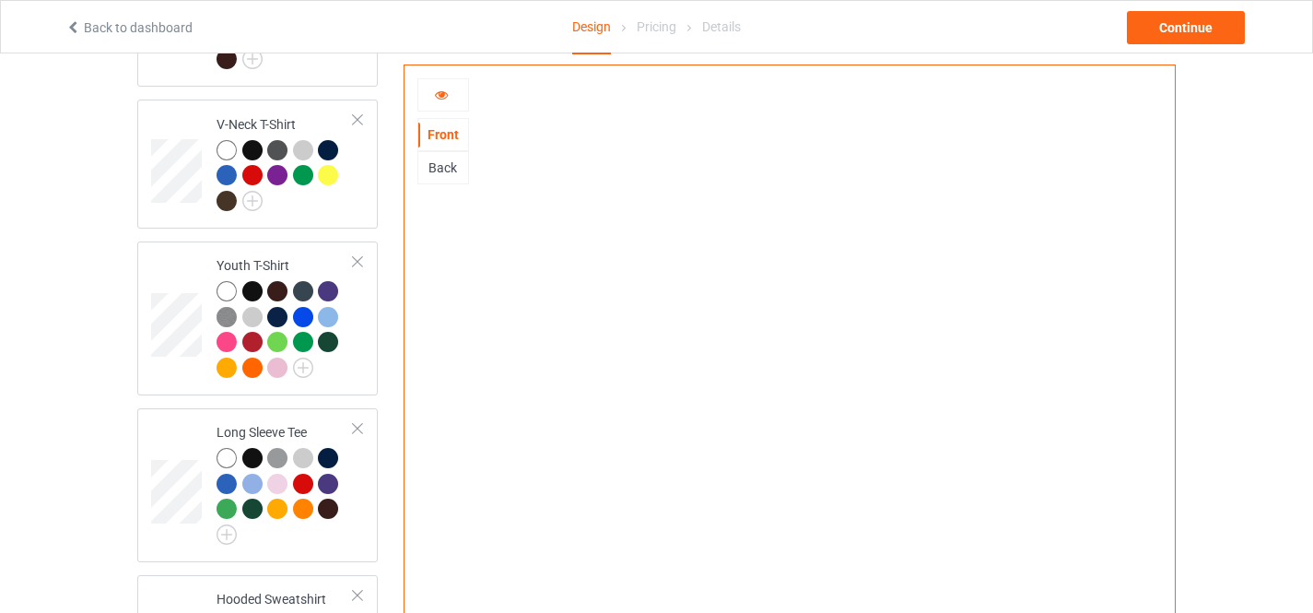
click at [439, 92] on icon at bounding box center [442, 92] width 16 height 13
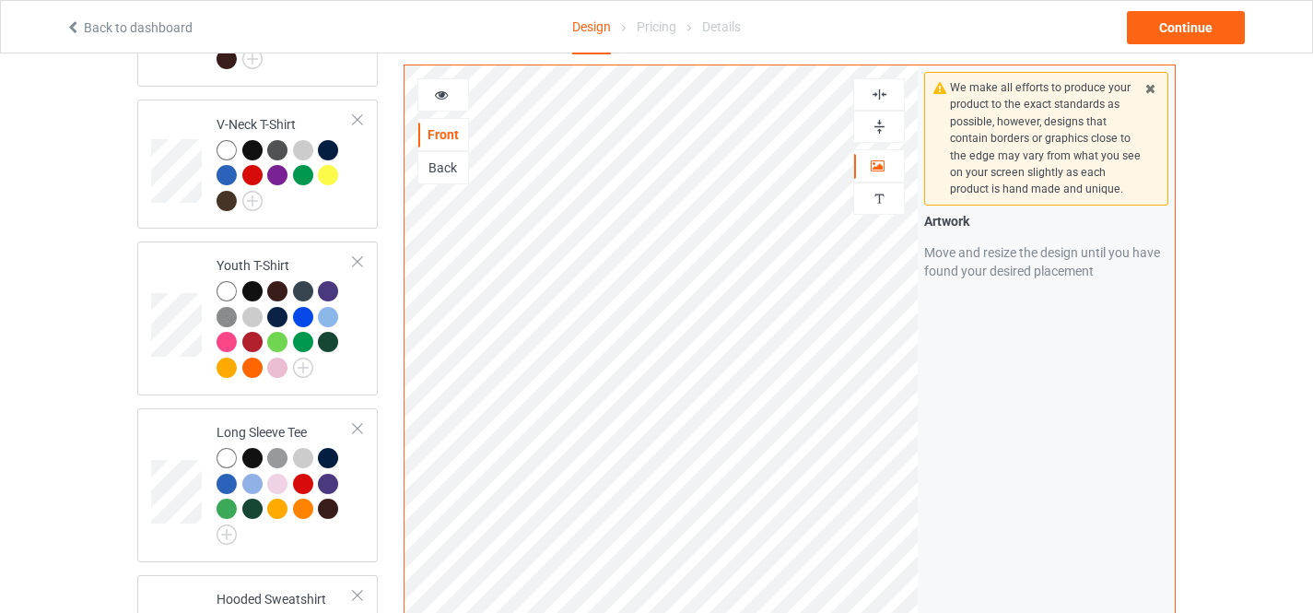
click at [434, 86] on icon at bounding box center [442, 92] width 16 height 13
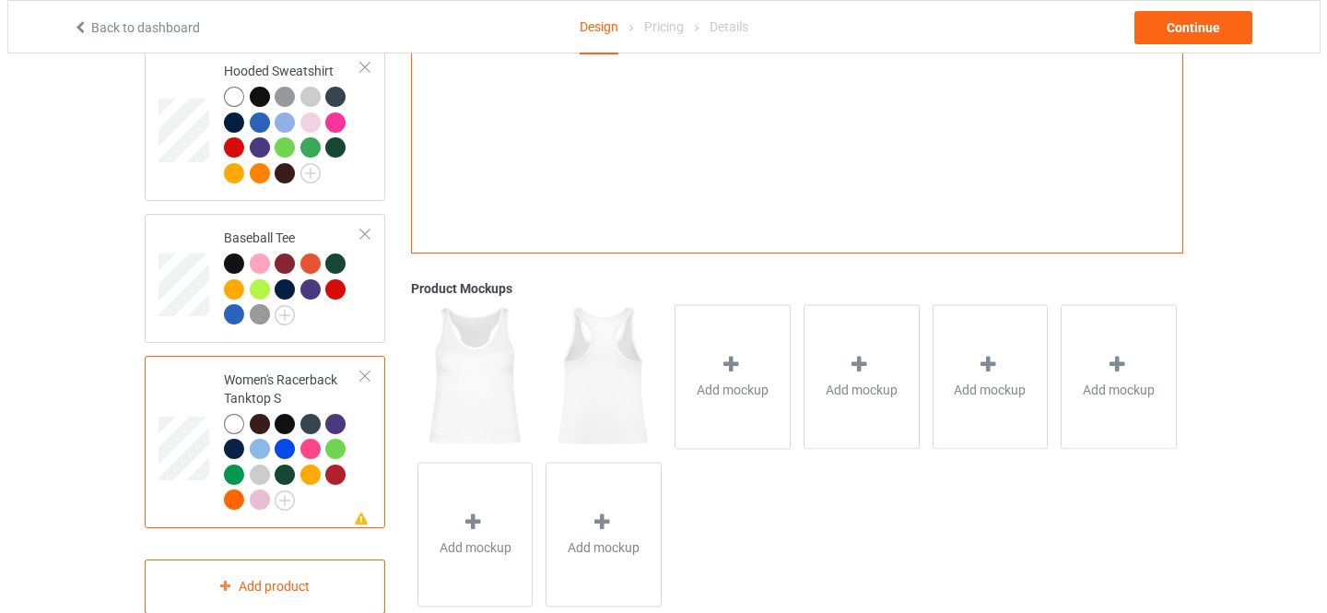
scroll to position [1139, 0]
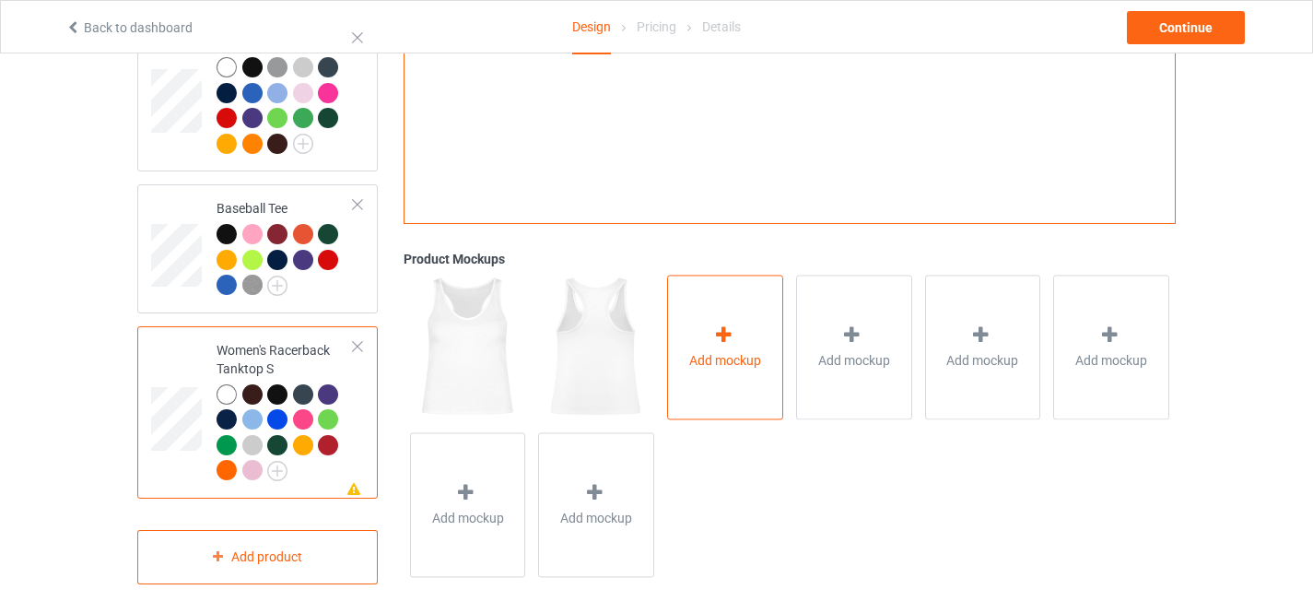
click at [695, 327] on div "Add mockup" at bounding box center [725, 347] width 116 height 145
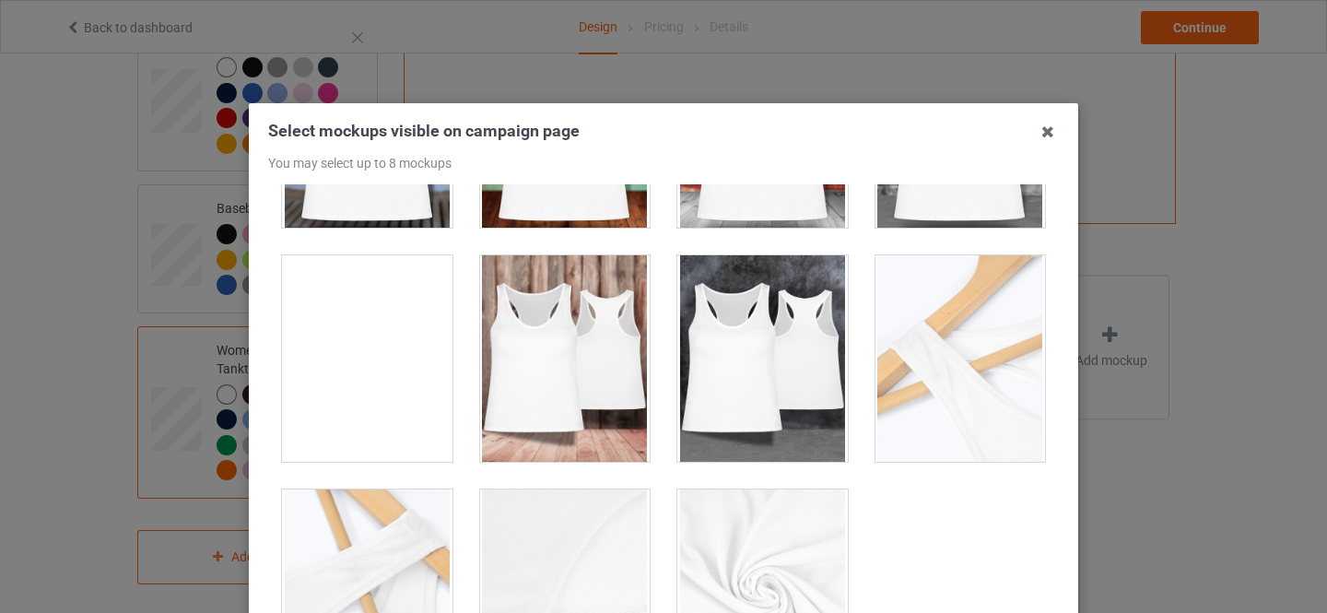
scroll to position [680, 0]
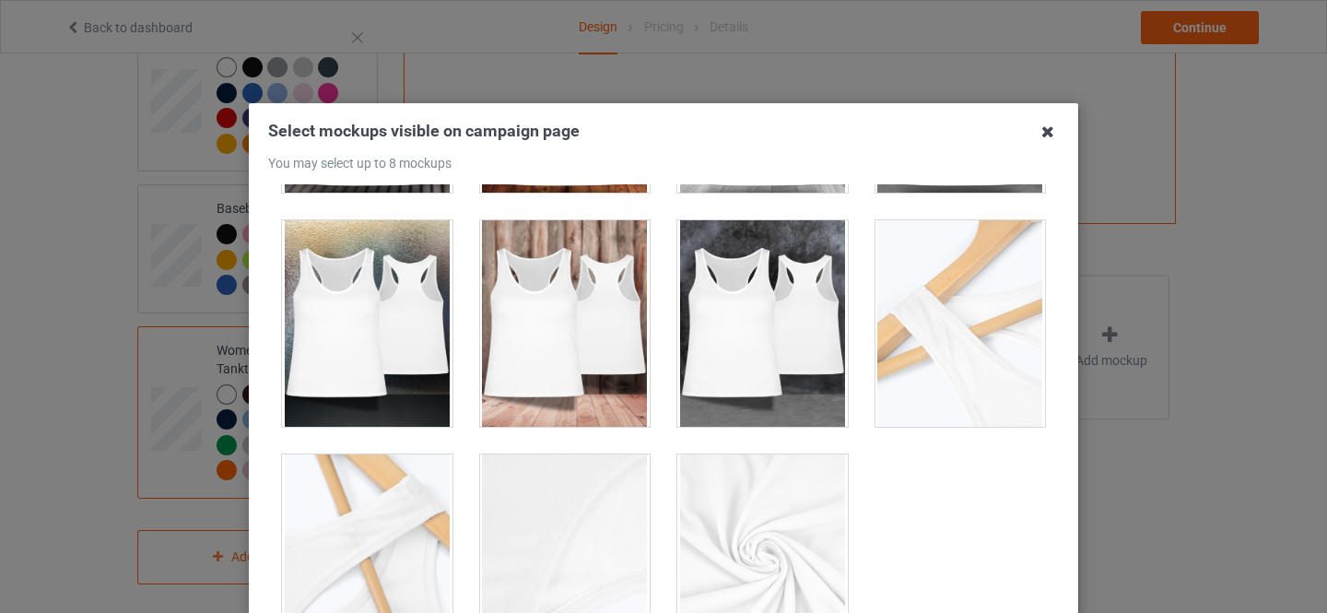
click at [1039, 134] on icon at bounding box center [1047, 131] width 29 height 29
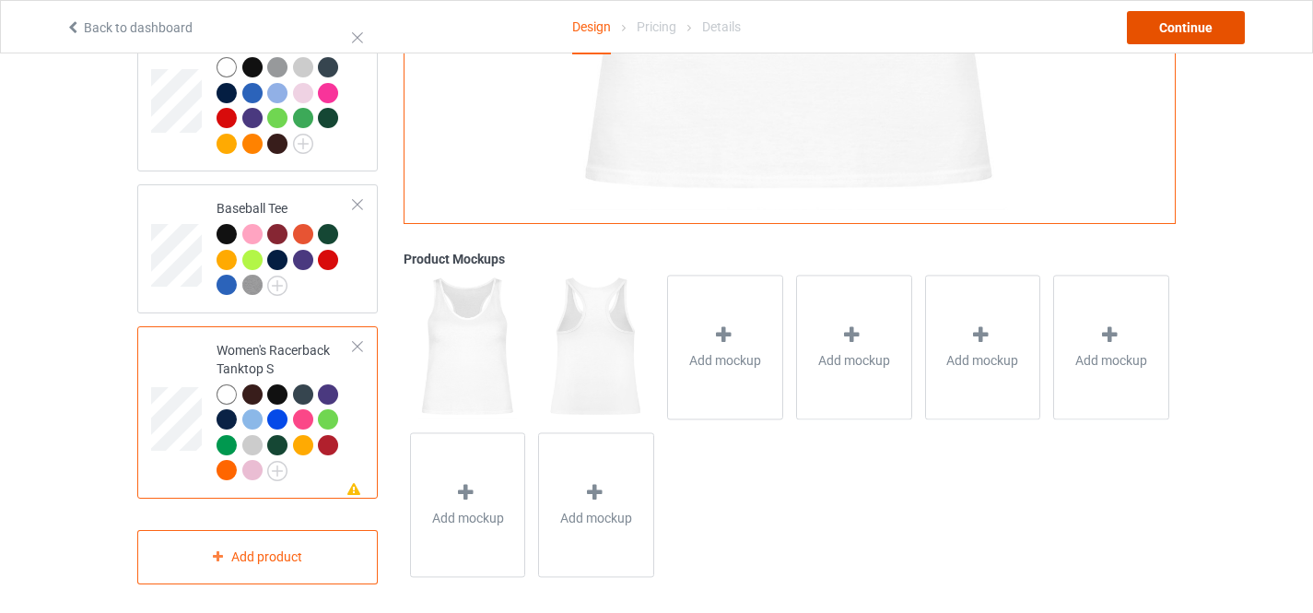
click at [1183, 31] on div "Continue" at bounding box center [1186, 27] width 118 height 33
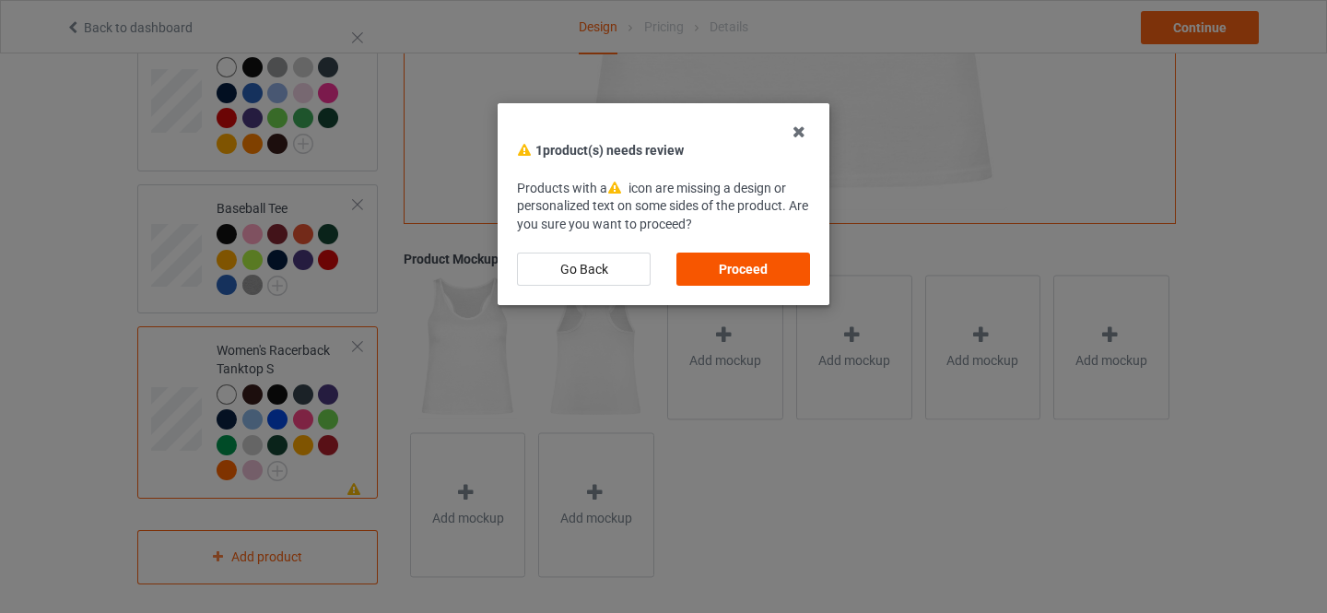
click at [748, 265] on div "Proceed" at bounding box center [743, 269] width 134 height 33
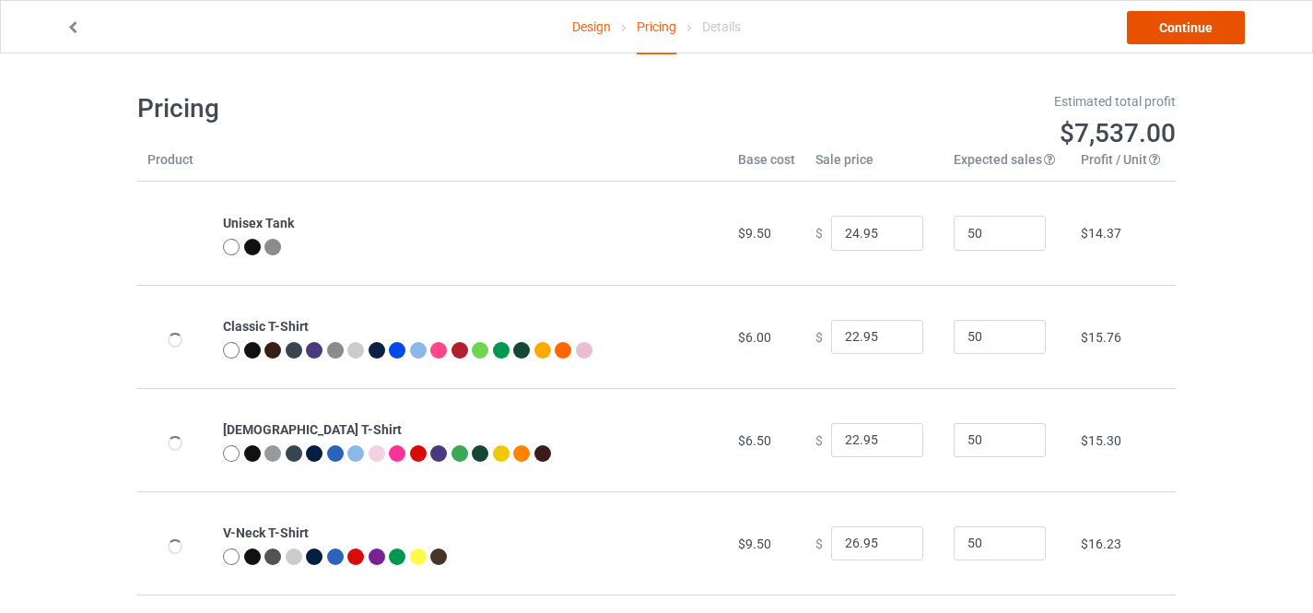
click at [1189, 27] on link "Continue" at bounding box center [1186, 27] width 118 height 33
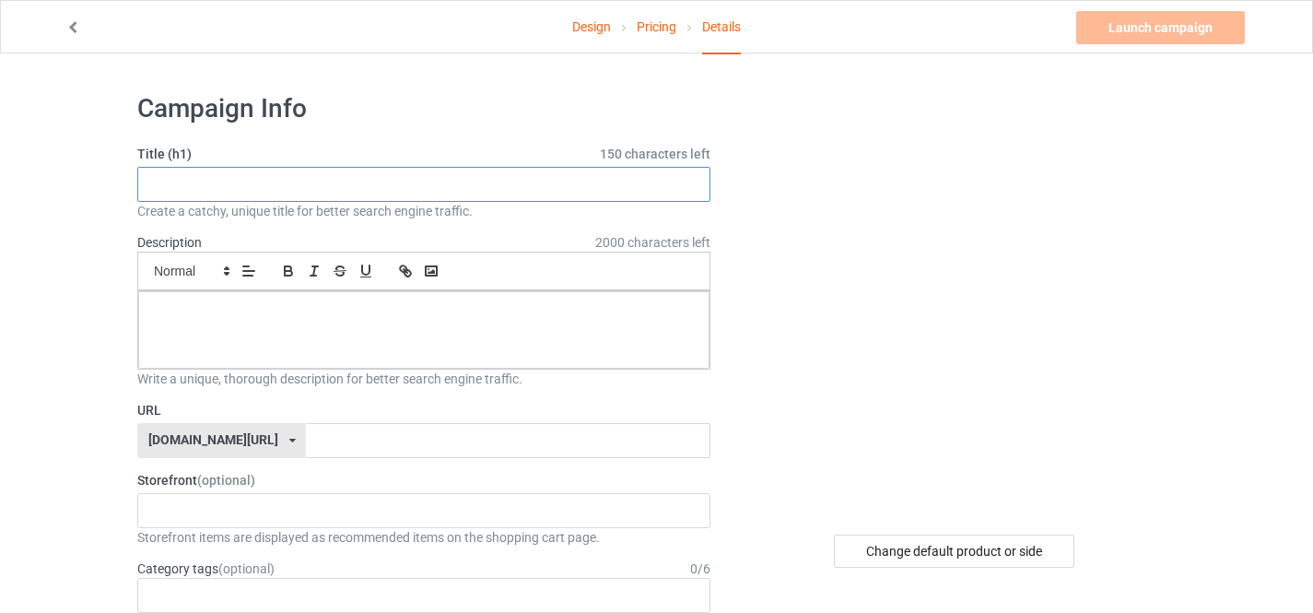
click at [342, 180] on input "text" at bounding box center [423, 184] width 573 height 35
type input "OFFICIAL [PERSON_NAME] IS NOT HOT"
click at [218, 319] on p at bounding box center [424, 312] width 542 height 18
click at [321, 434] on input "text" at bounding box center [508, 440] width 404 height 35
paste input "OFFICIAL [PERSON_NAME] IS NOT HOT"
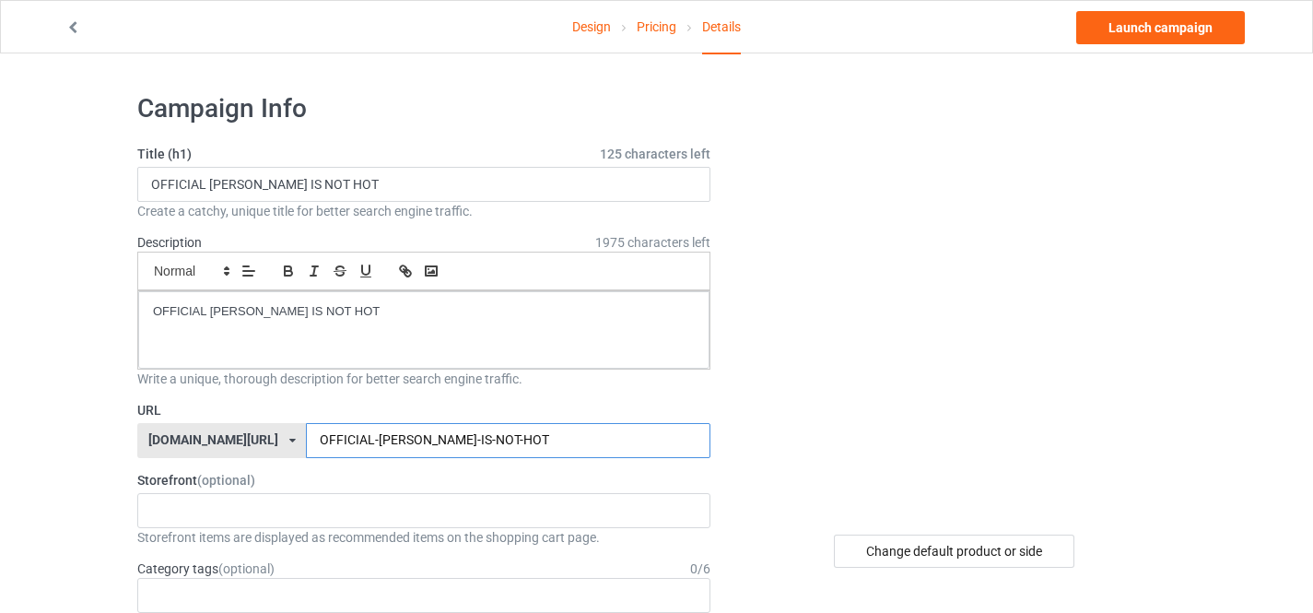
type input "OFFICIAL-[PERSON_NAME]-IS-NOT-HOT"
click at [203, 441] on div "[DOMAIN_NAME][URL]" at bounding box center [213, 439] width 130 height 13
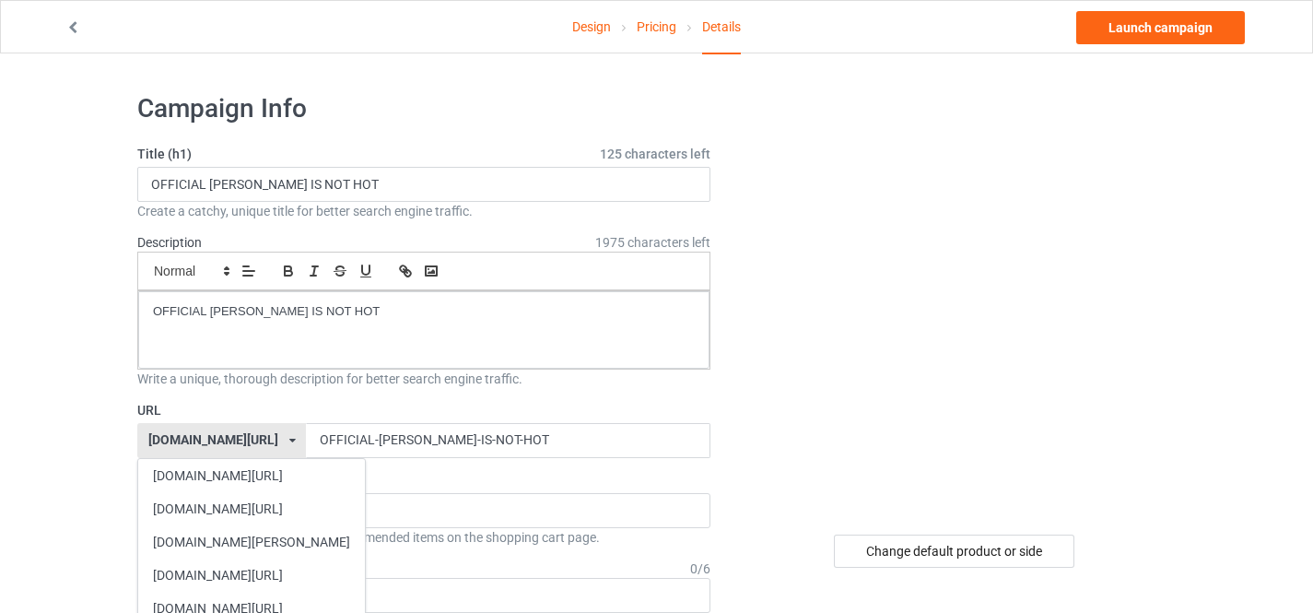
click at [210, 568] on div "[DOMAIN_NAME][URL]" at bounding box center [251, 575] width 227 height 33
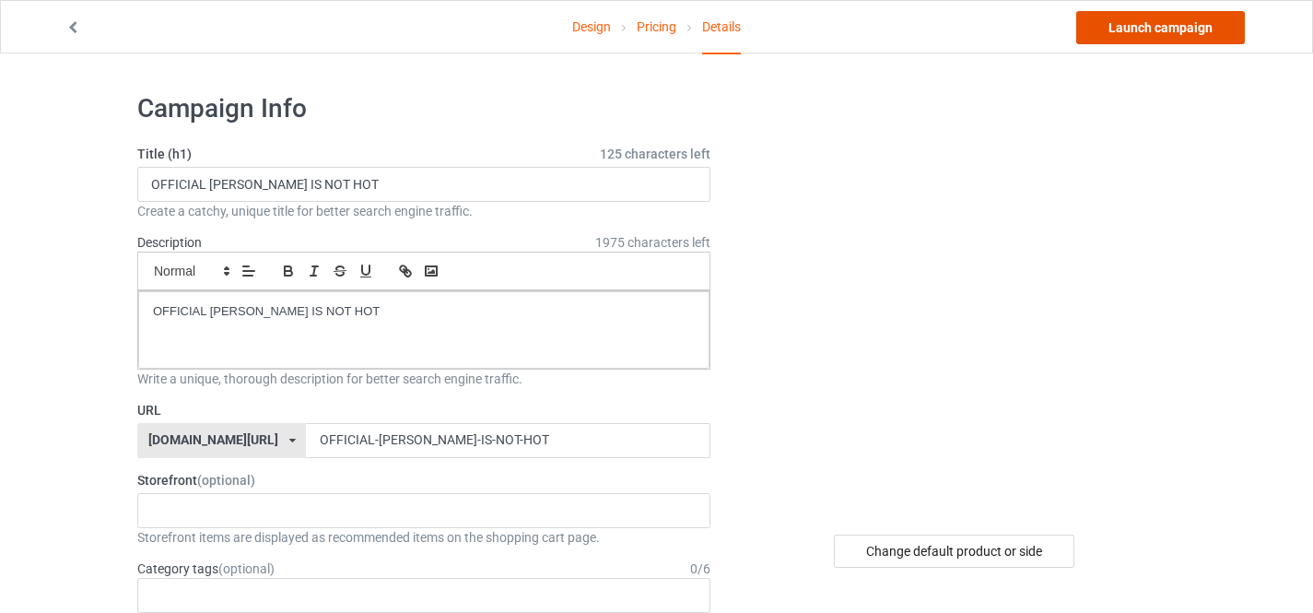
click at [1131, 27] on link "Launch campaign" at bounding box center [1160, 27] width 169 height 33
